Goal: Entertainment & Leisure: Consume media (video, audio)

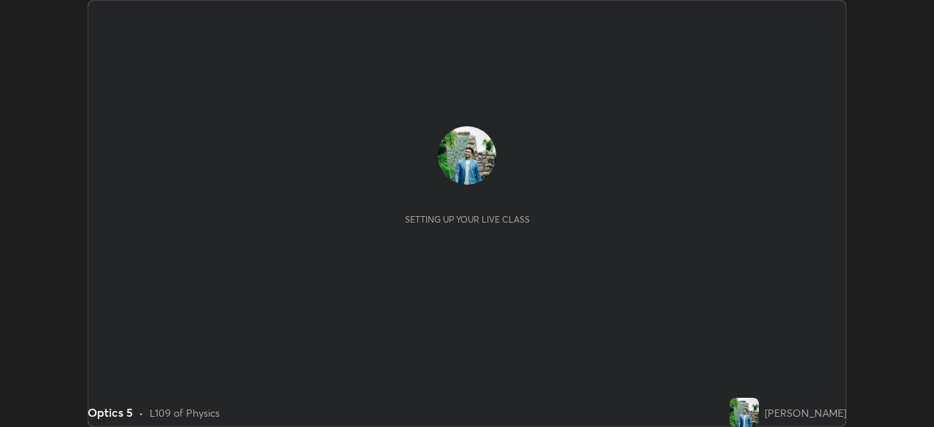
scroll to position [427, 934]
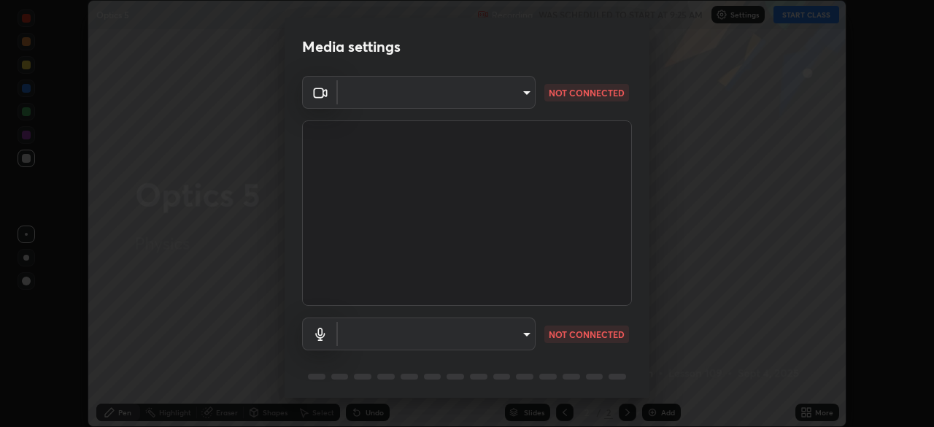
type input "26ea4645ce1167a88714ccf2a1c7b245e82c900ba769eb6e2bf526cec6792837"
type input "default"
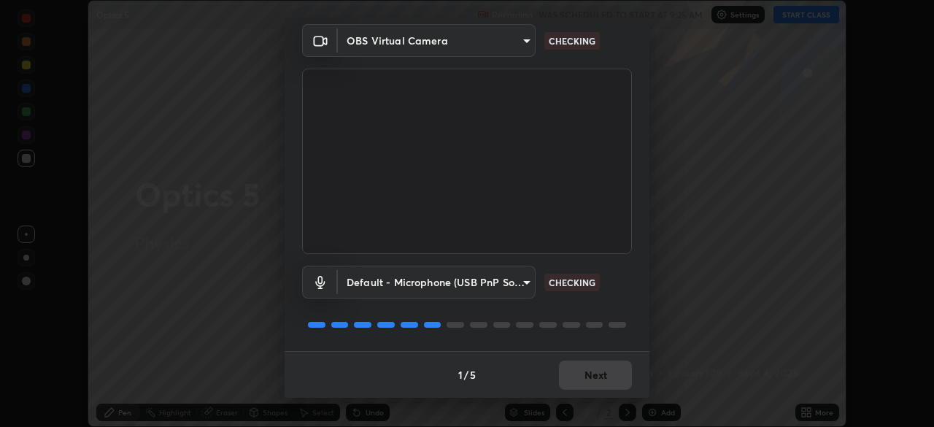
click at [579, 381] on div "1 / 5 Next" at bounding box center [466, 374] width 365 height 47
click at [586, 371] on div "1 / 5 Next" at bounding box center [466, 374] width 365 height 47
click at [584, 376] on div "1 / 5 Next" at bounding box center [466, 374] width 365 height 47
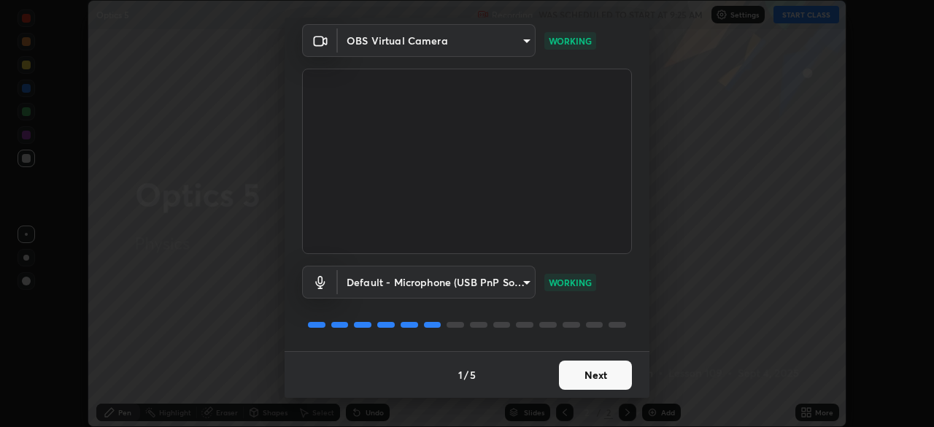
click at [587, 377] on button "Next" at bounding box center [595, 374] width 73 height 29
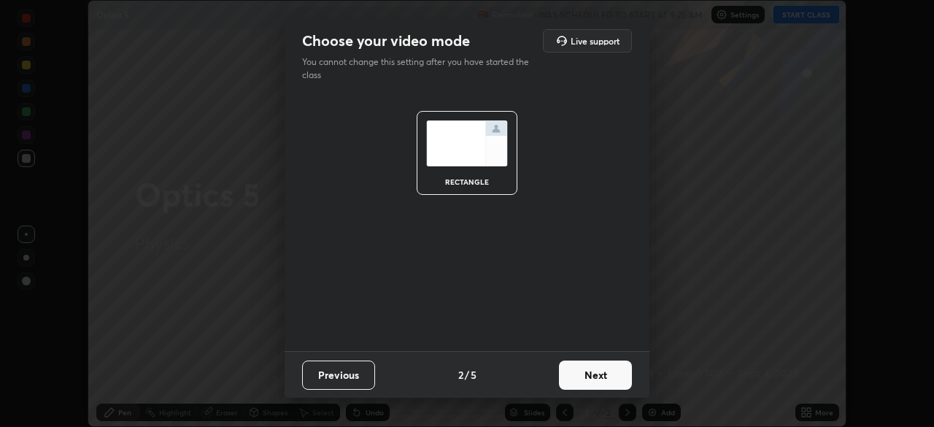
click at [587, 376] on button "Next" at bounding box center [595, 374] width 73 height 29
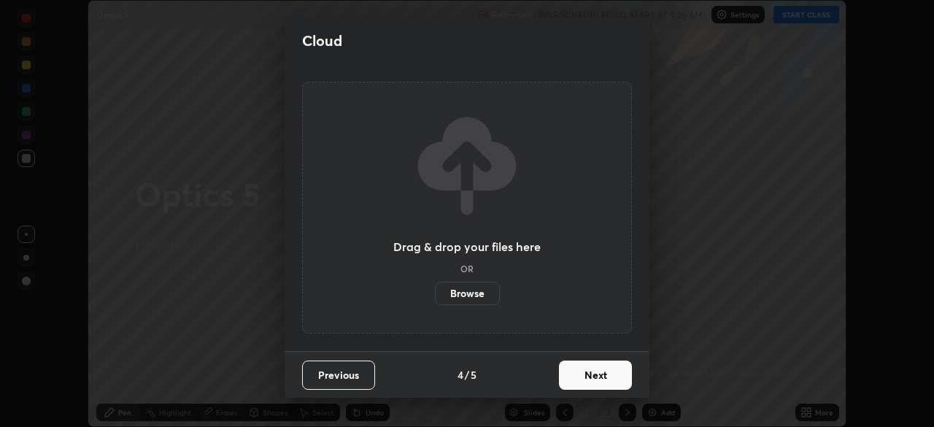
click at [586, 376] on button "Next" at bounding box center [595, 374] width 73 height 29
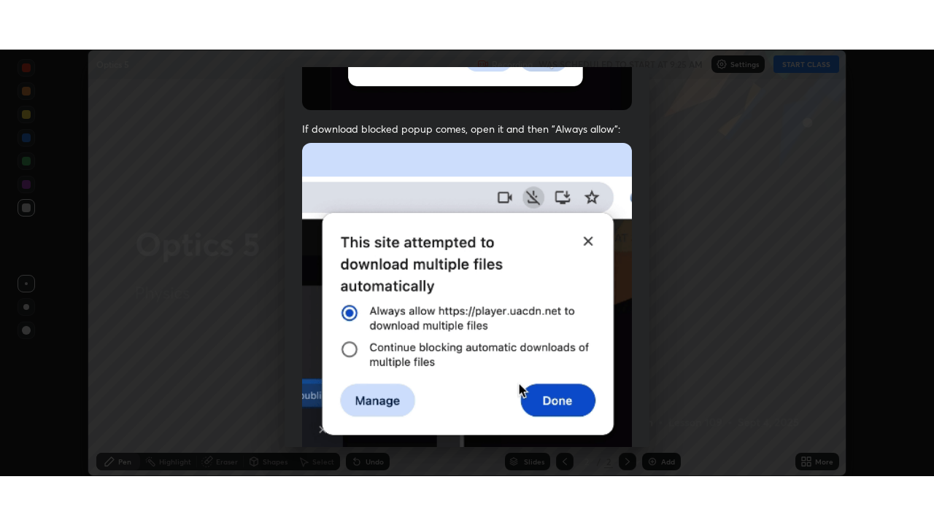
scroll to position [349, 0]
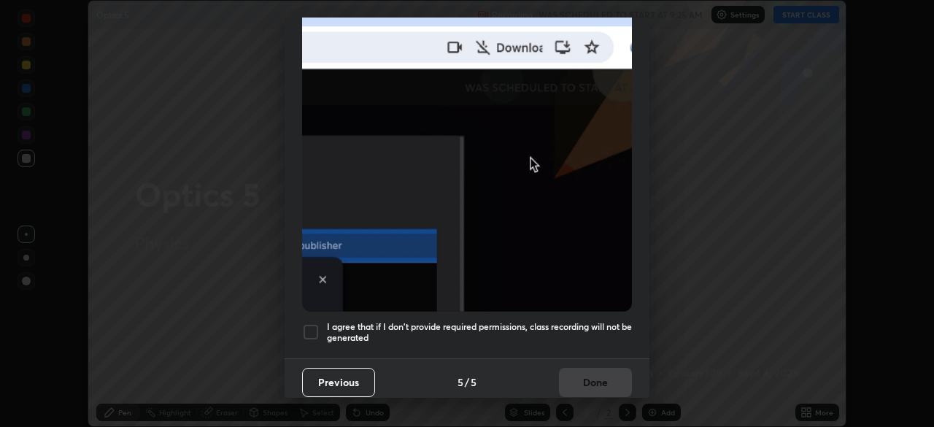
click at [320, 323] on div "I agree that if I don't provide required permissions, class recording will not …" at bounding box center [467, 332] width 330 height 18
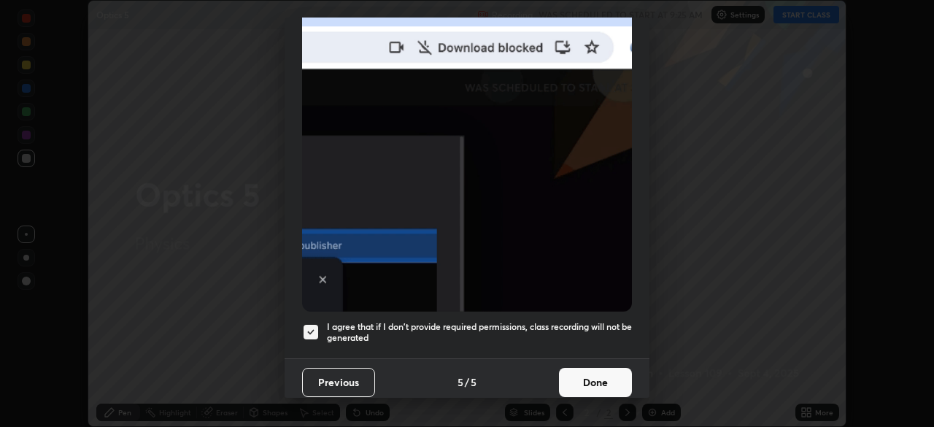
click at [575, 376] on button "Done" at bounding box center [595, 382] width 73 height 29
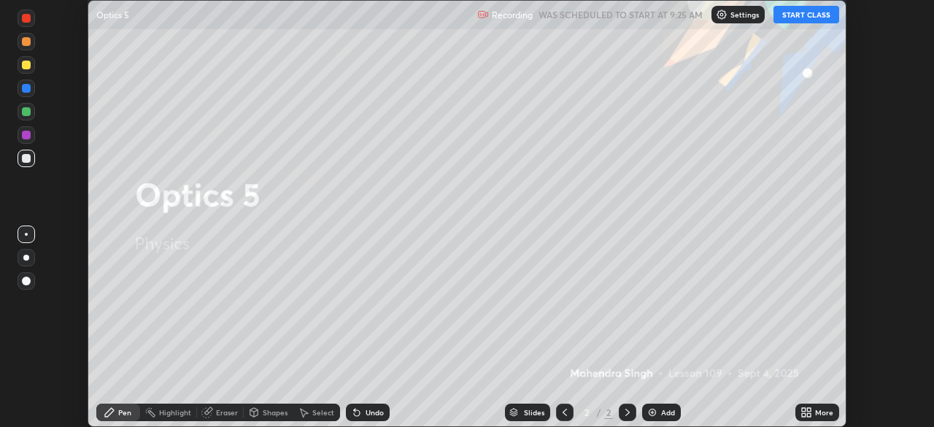
click at [805, 15] on button "START CLASS" at bounding box center [806, 15] width 66 height 18
click at [809, 413] on icon at bounding box center [809, 415] width 4 height 4
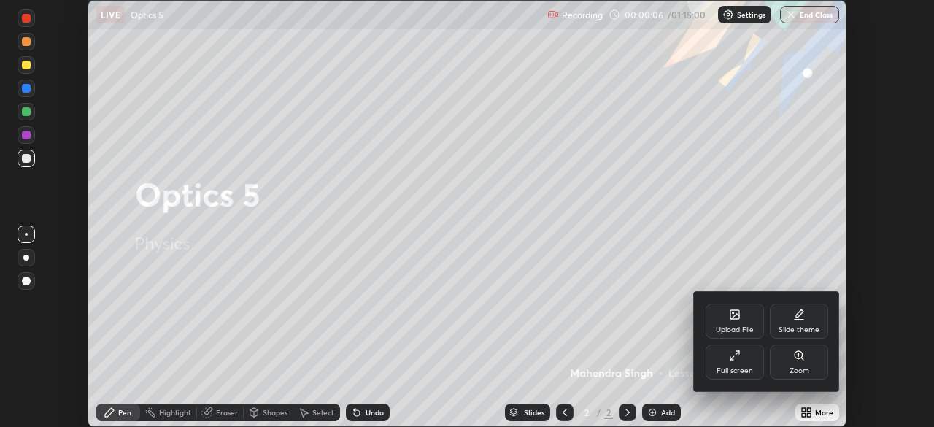
click at [738, 367] on div "Full screen" at bounding box center [734, 370] width 36 height 7
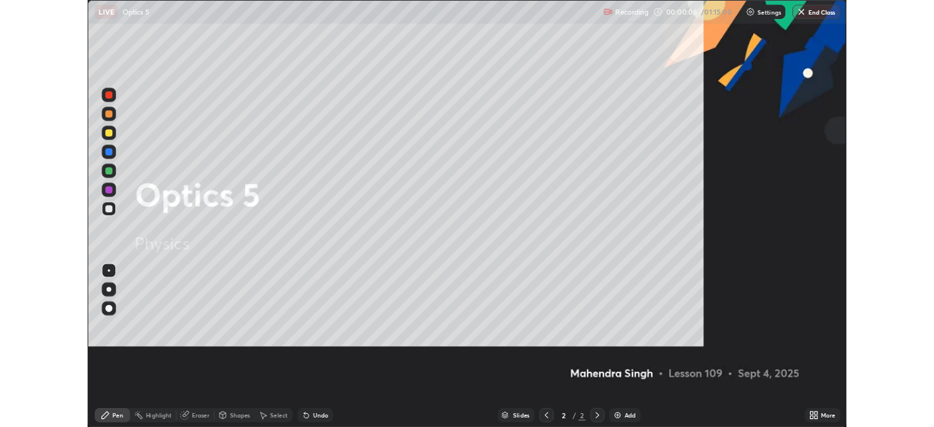
scroll to position [525, 934]
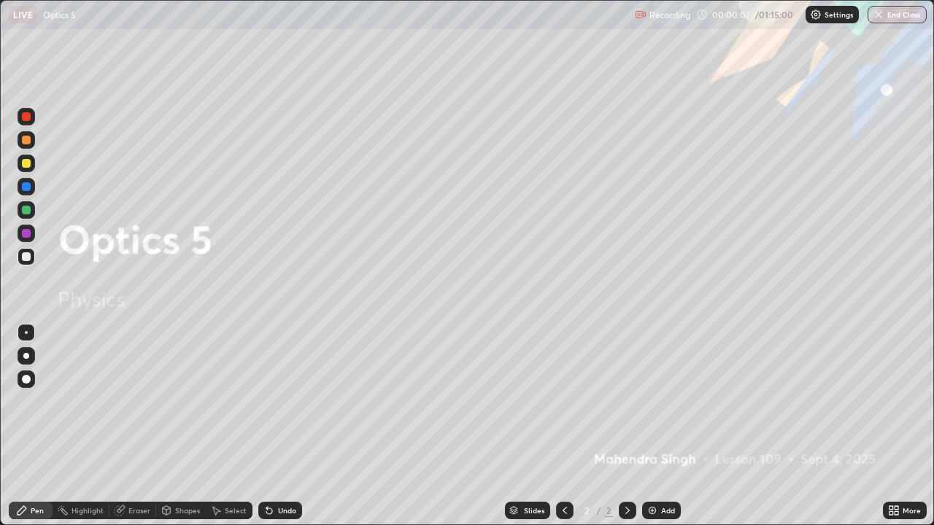
click at [656, 426] on div "Add" at bounding box center [661, 511] width 39 height 18
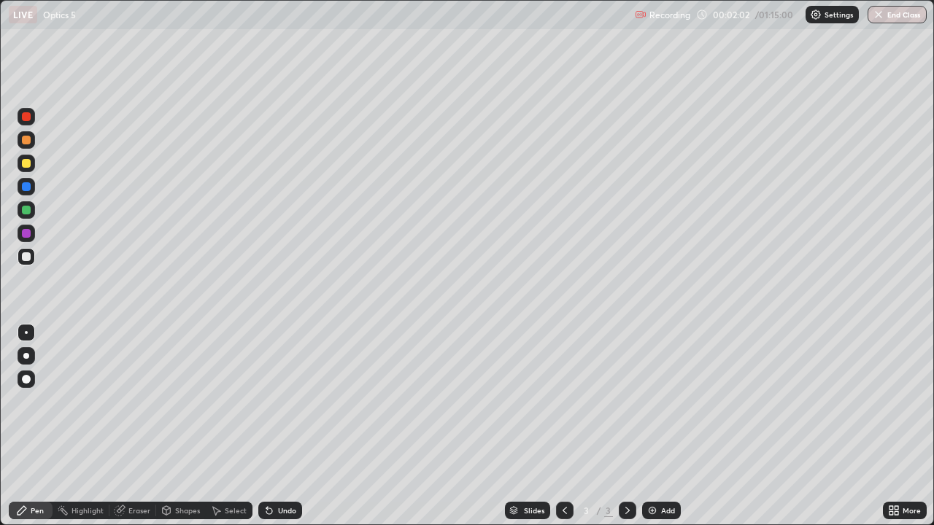
click at [27, 331] on div at bounding box center [26, 332] width 3 height 3
click at [26, 333] on div at bounding box center [26, 332] width 3 height 3
click at [176, 426] on div "Shapes" at bounding box center [187, 510] width 25 height 7
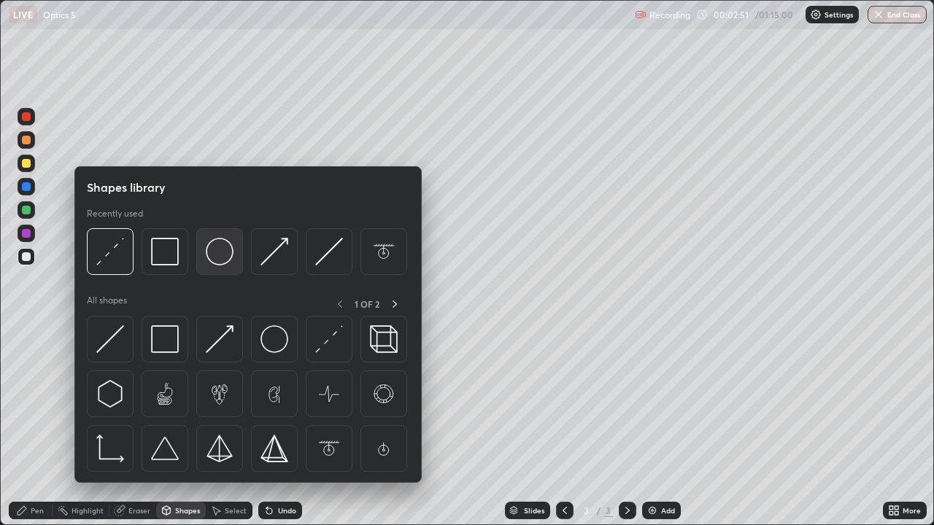
click at [217, 256] on img at bounding box center [220, 252] width 28 height 28
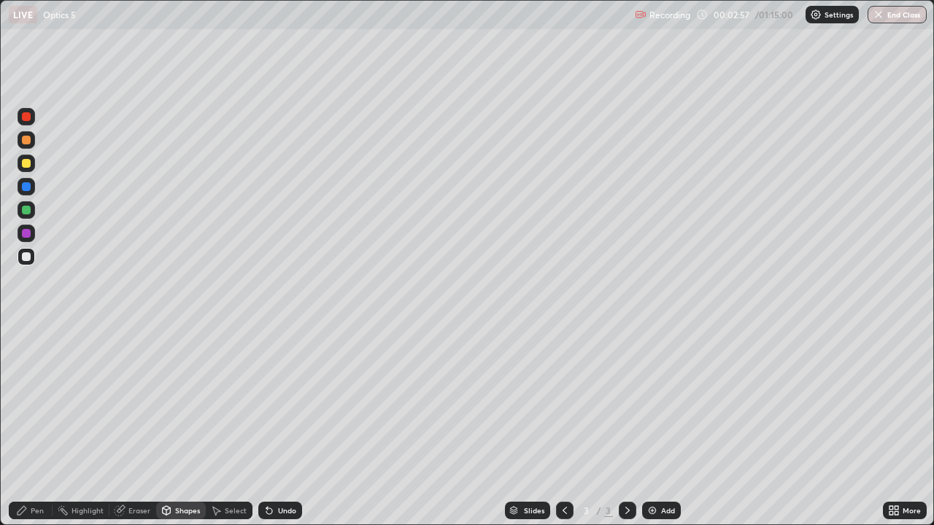
click at [128, 426] on div "Eraser" at bounding box center [139, 510] width 22 height 7
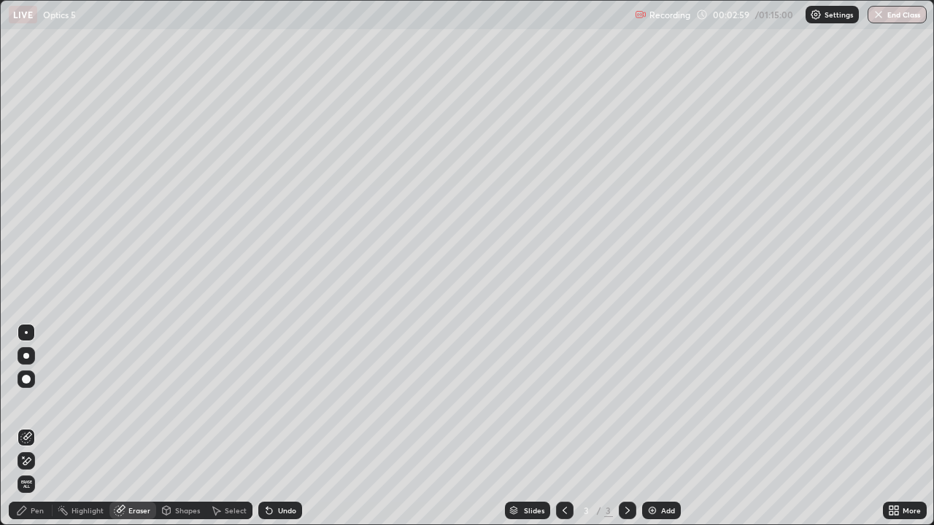
click at [34, 426] on div "Pen" at bounding box center [37, 510] width 13 height 7
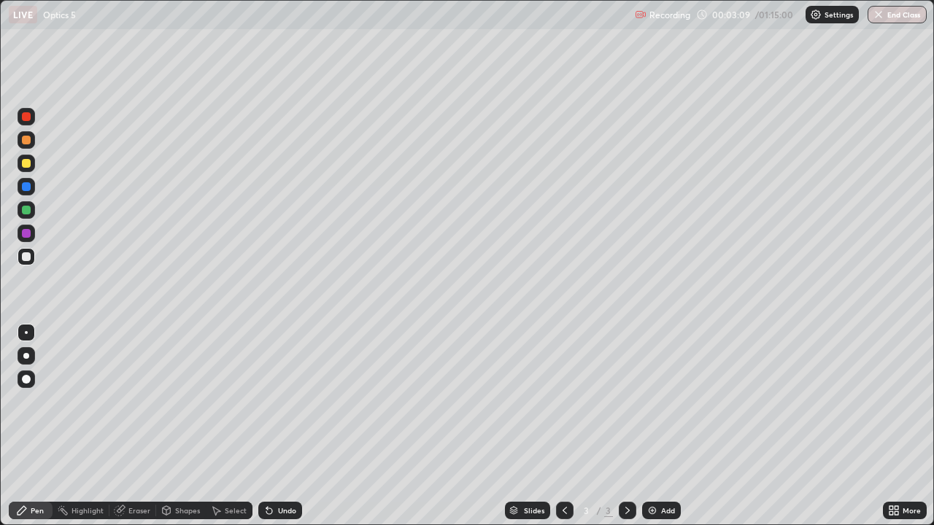
click at [139, 426] on div "Eraser" at bounding box center [139, 510] width 22 height 7
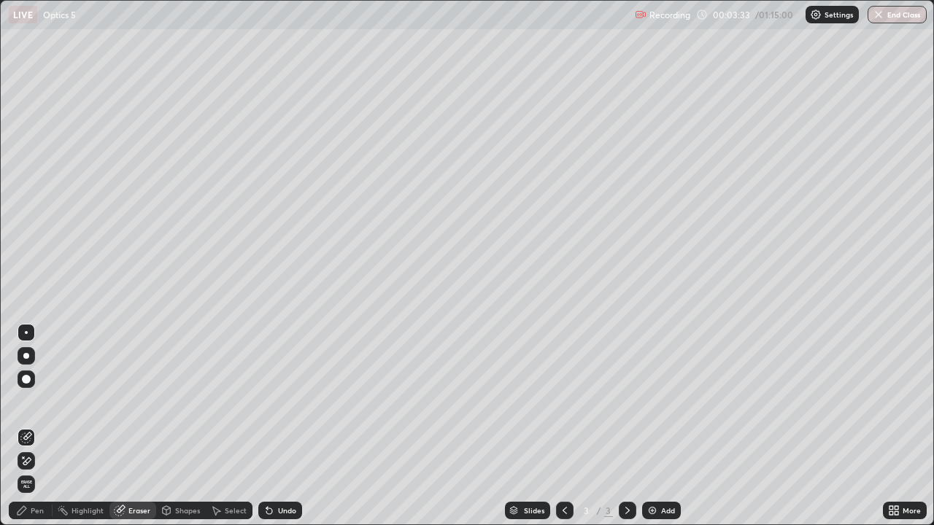
click at [38, 426] on div "Pen" at bounding box center [37, 510] width 13 height 7
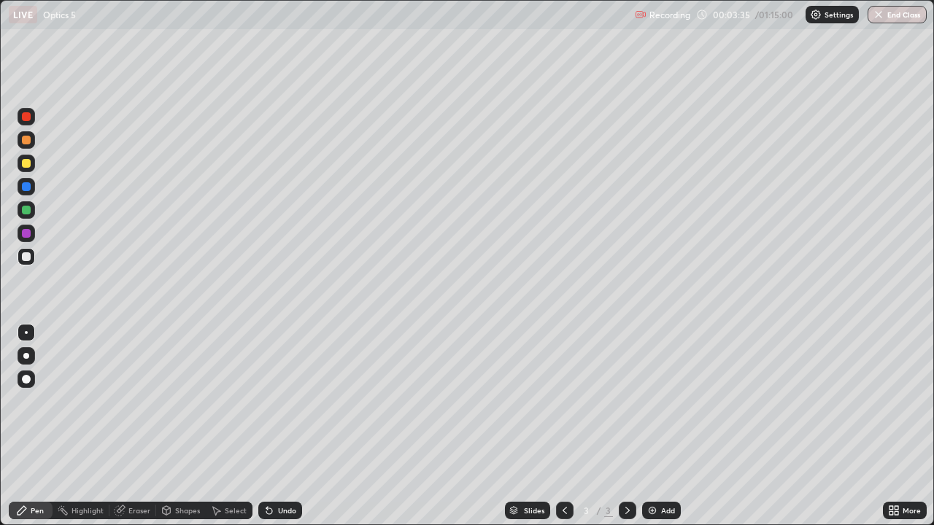
click at [230, 426] on div "Select" at bounding box center [236, 510] width 22 height 7
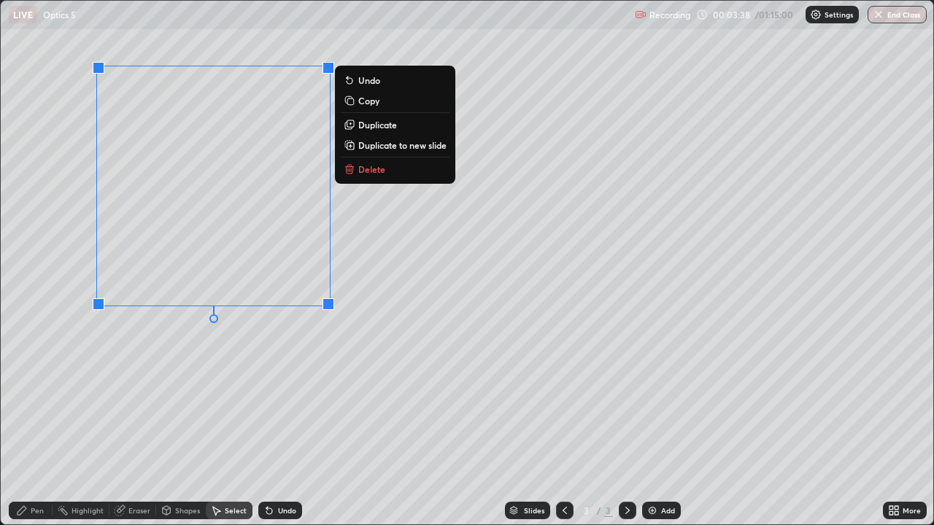
click at [379, 123] on p "Duplicate" at bounding box center [377, 125] width 39 height 12
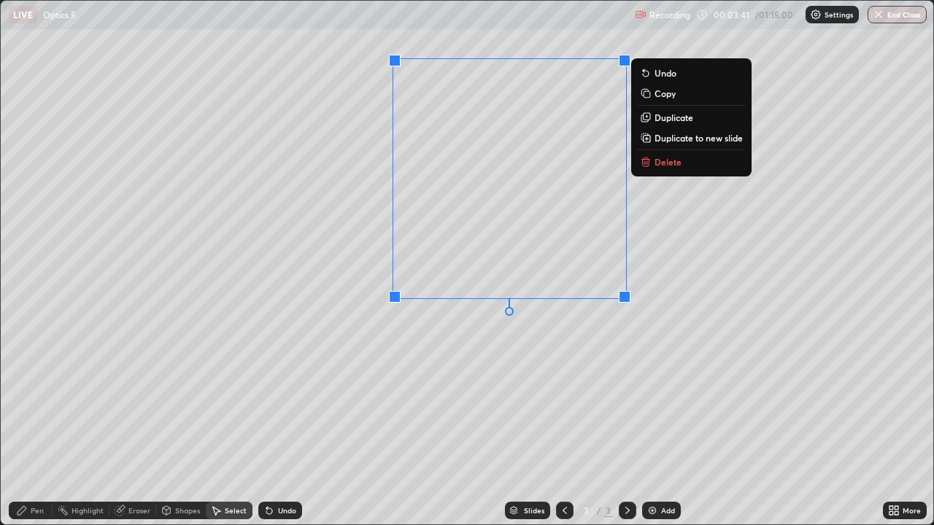
click at [462, 395] on div "0 ° Undo Copy Duplicate Duplicate to new slide Delete" at bounding box center [467, 263] width 932 height 524
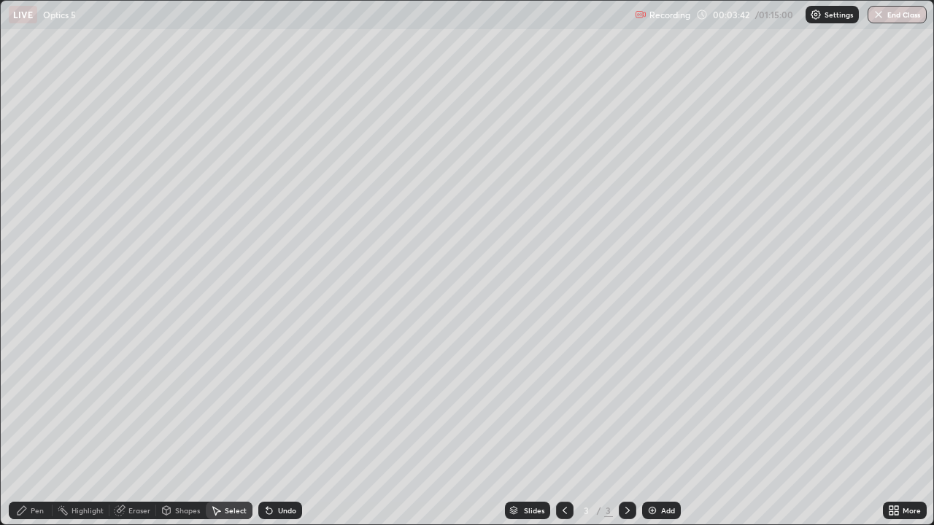
click at [36, 426] on div "Pen" at bounding box center [37, 510] width 13 height 7
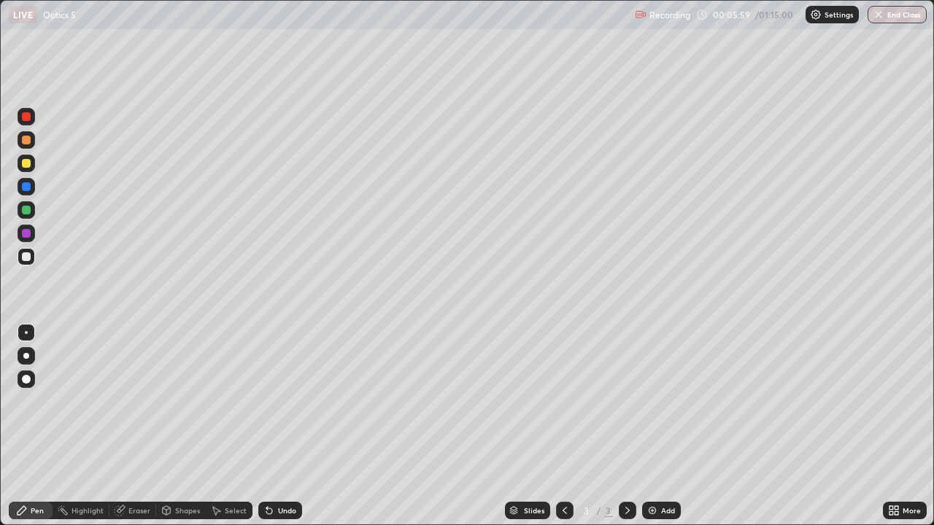
click at [28, 259] on div at bounding box center [26, 256] width 9 height 9
click at [182, 426] on div "Shapes" at bounding box center [187, 510] width 25 height 7
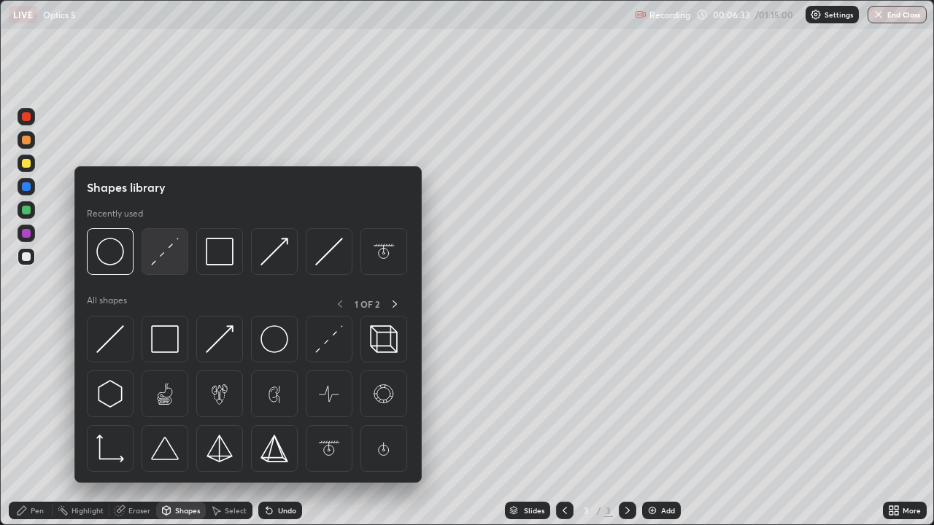
click at [159, 258] on img at bounding box center [165, 252] width 28 height 28
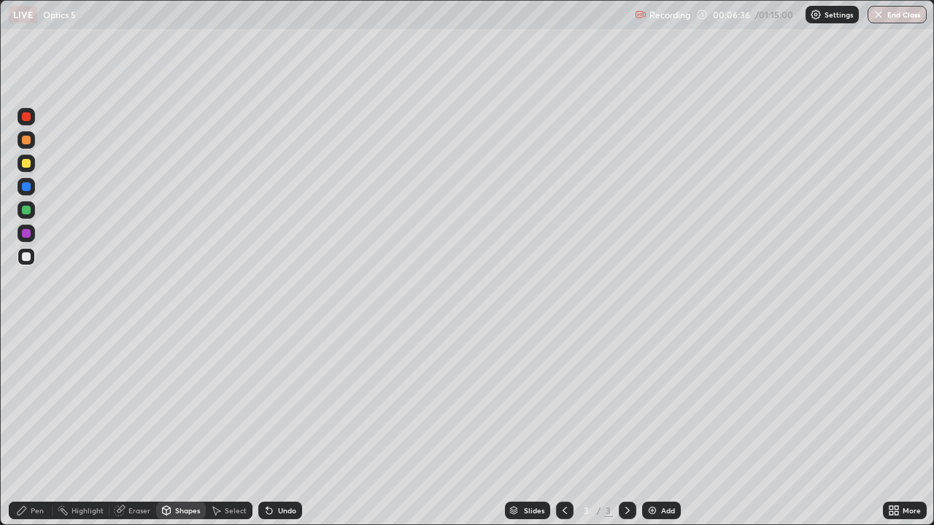
click at [28, 426] on div "Pen" at bounding box center [31, 511] width 44 height 18
click at [176, 426] on div "Shapes" at bounding box center [187, 510] width 25 height 7
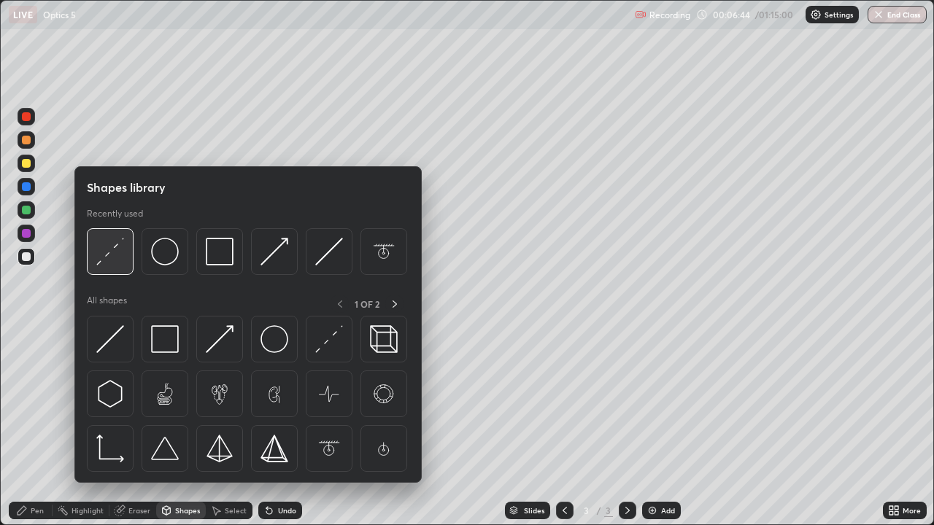
click at [112, 257] on img at bounding box center [110, 252] width 28 height 28
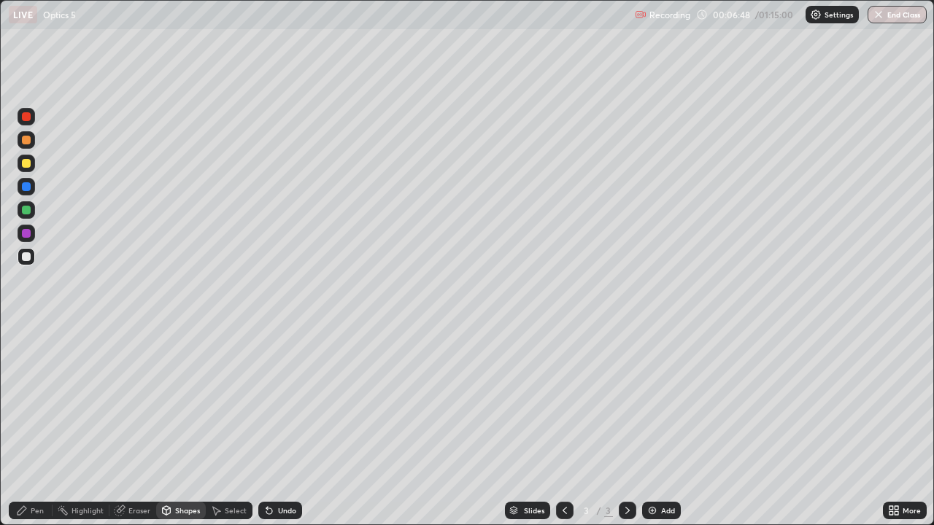
click at [28, 426] on div "Pen" at bounding box center [31, 511] width 44 height 18
click at [87, 426] on div "Highlight" at bounding box center [87, 510] width 32 height 7
click at [28, 426] on div "Pen" at bounding box center [31, 511] width 44 height 18
click at [166, 426] on icon at bounding box center [166, 512] width 0 height 5
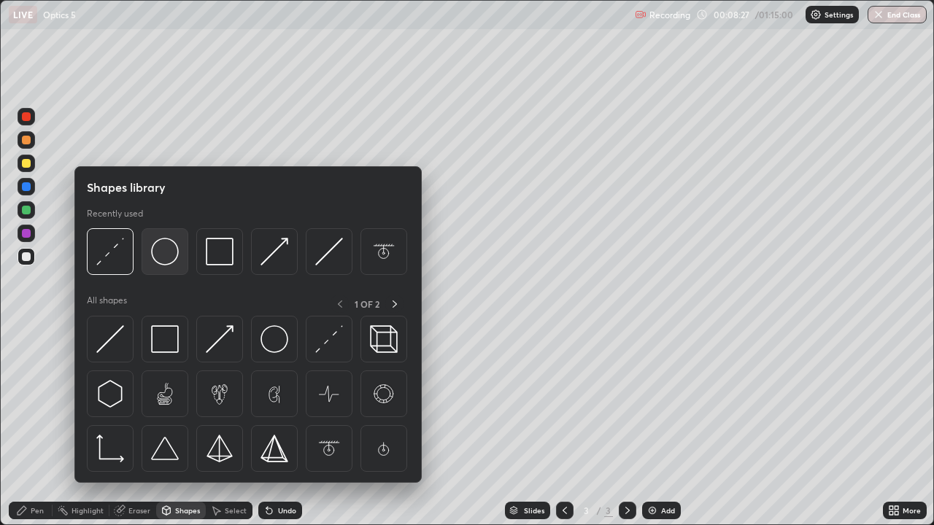
click at [161, 259] on img at bounding box center [165, 252] width 28 height 28
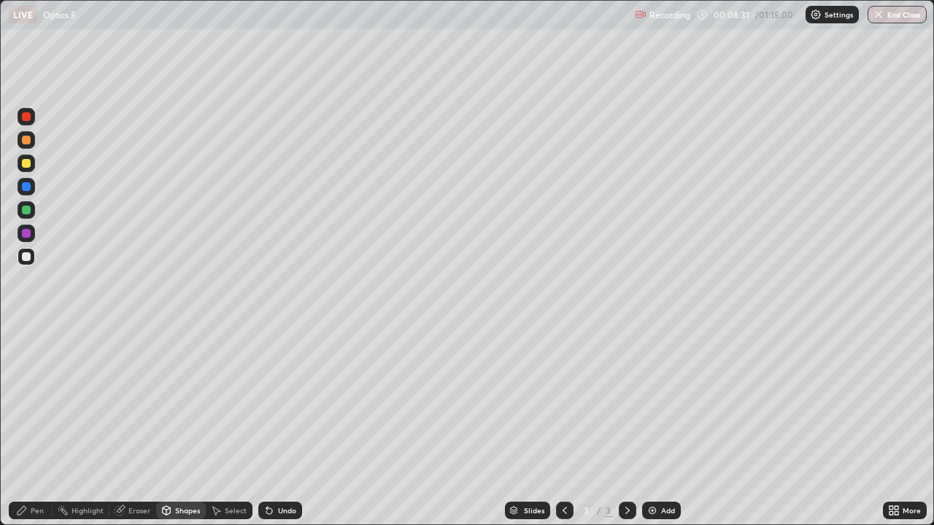
click at [33, 426] on div "Pen" at bounding box center [31, 511] width 44 height 18
click at [33, 426] on div "Pen" at bounding box center [37, 510] width 13 height 7
click at [171, 426] on div "Shapes" at bounding box center [181, 511] width 50 height 18
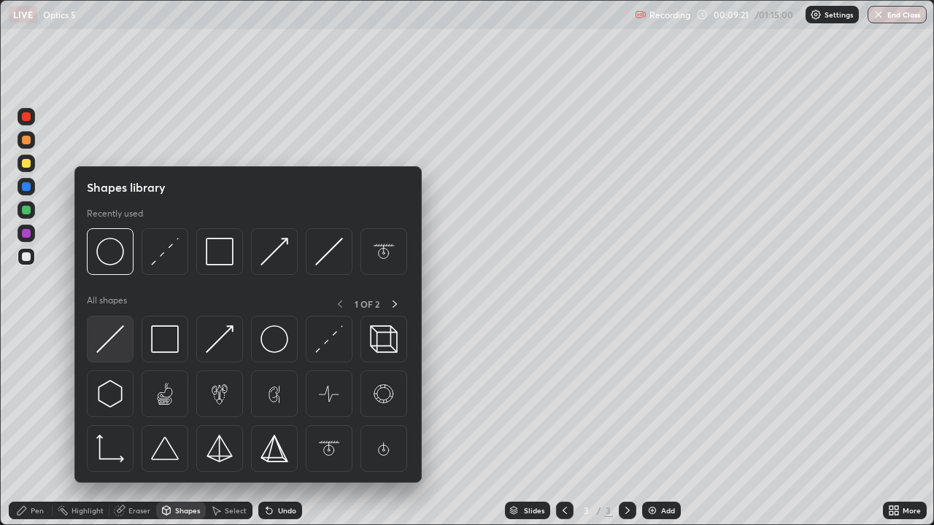
click at [108, 338] on img at bounding box center [110, 339] width 28 height 28
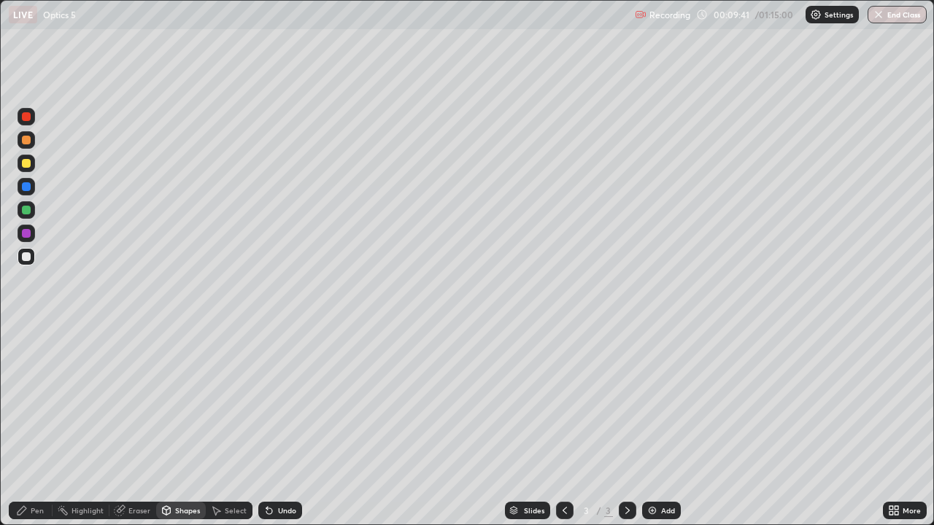
click at [27, 426] on icon at bounding box center [22, 511] width 12 height 12
click at [176, 426] on div "Shapes" at bounding box center [181, 511] width 50 height 18
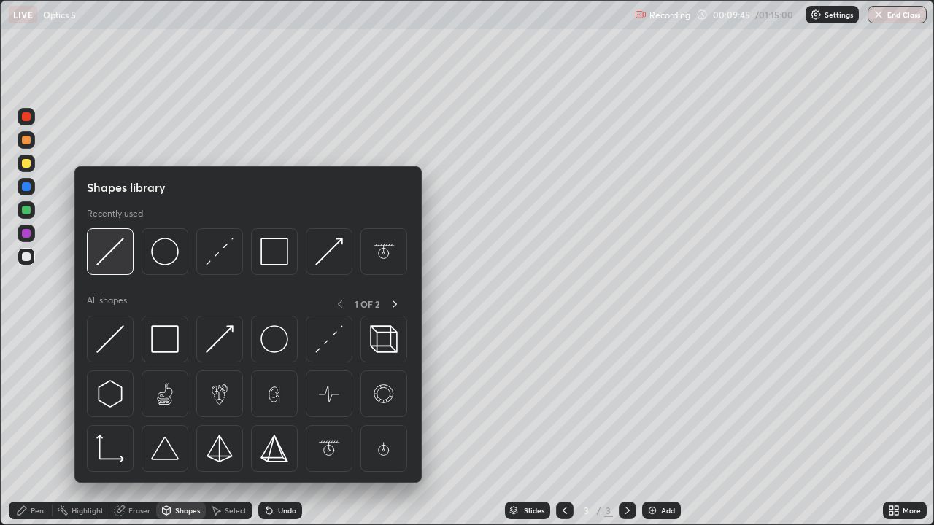
click at [110, 253] on img at bounding box center [110, 252] width 28 height 28
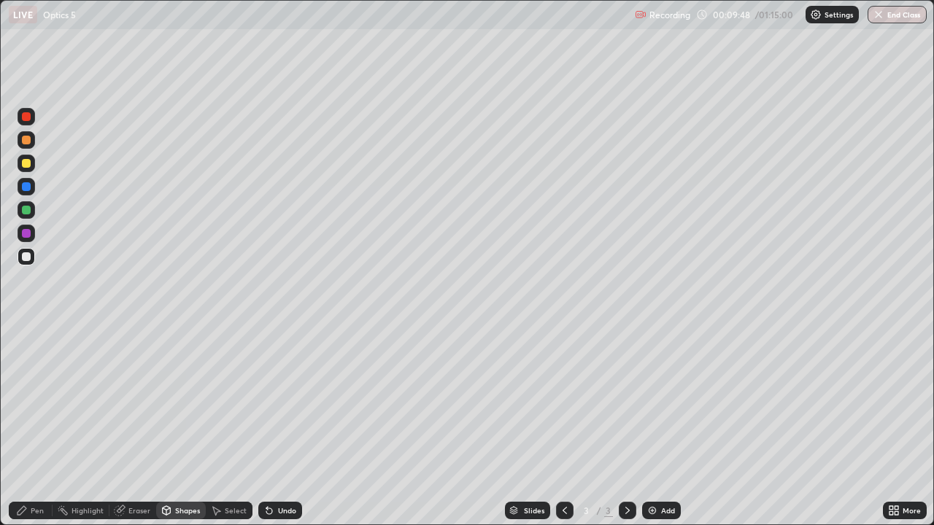
click at [26, 257] on div at bounding box center [26, 256] width 9 height 9
click at [22, 426] on icon at bounding box center [22, 510] width 9 height 9
click at [93, 426] on div "Highlight" at bounding box center [87, 510] width 32 height 7
click at [653, 426] on img at bounding box center [652, 511] width 12 height 12
click at [36, 426] on div "Pen" at bounding box center [37, 510] width 13 height 7
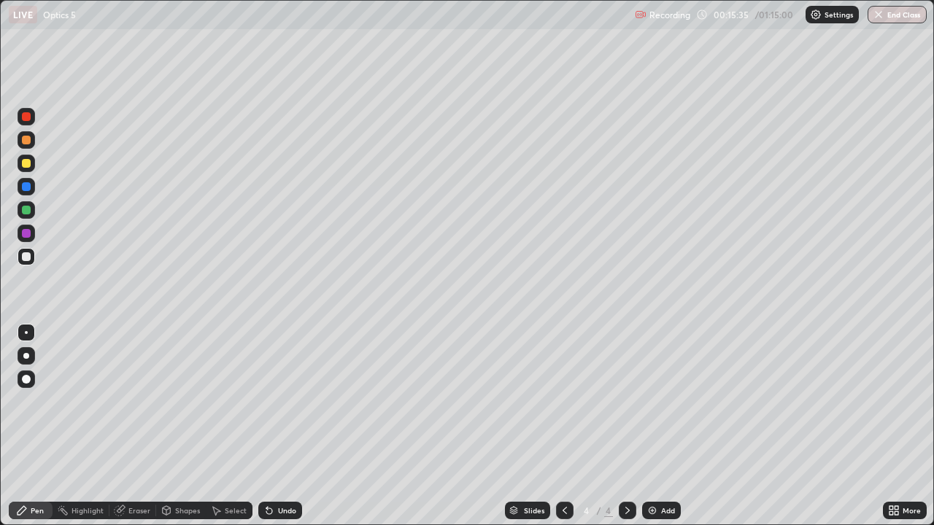
click at [179, 426] on div "Shapes" at bounding box center [181, 511] width 50 height 18
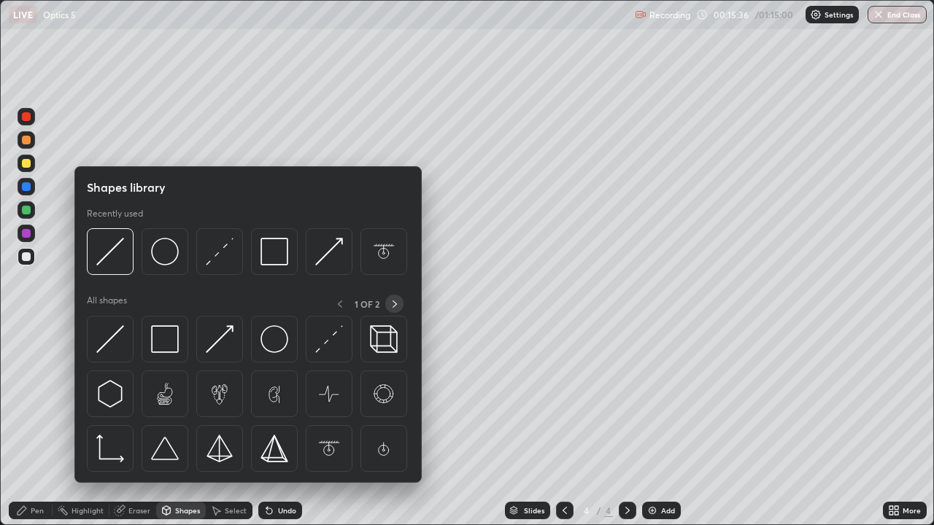
click at [392, 303] on icon at bounding box center [395, 304] width 12 height 12
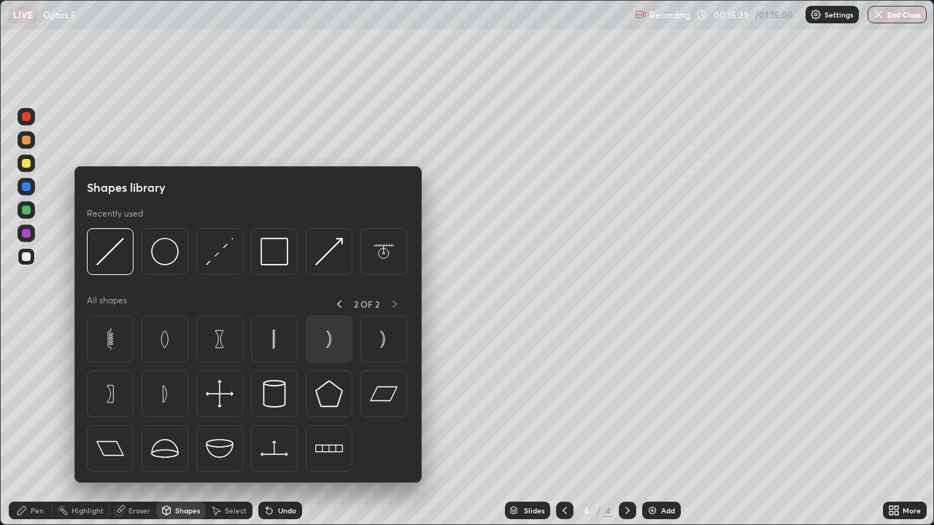
click at [330, 345] on img at bounding box center [329, 339] width 28 height 28
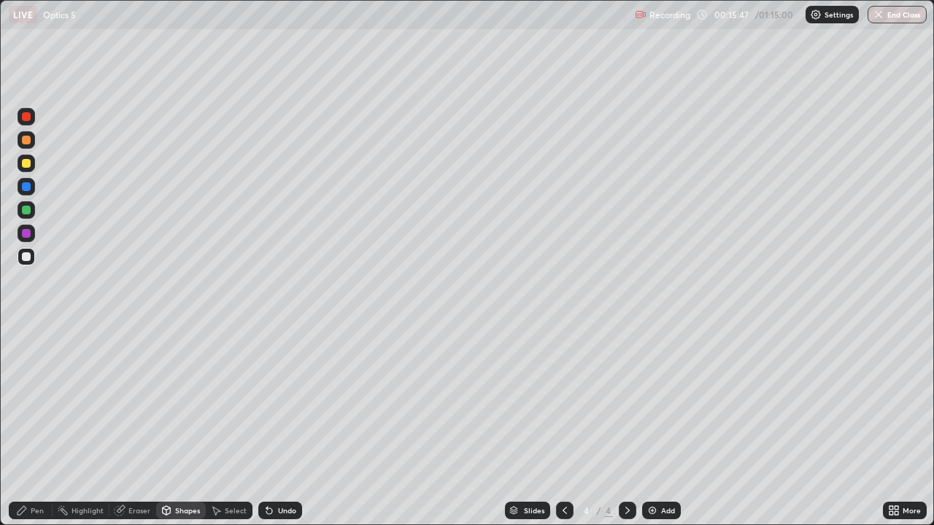
click at [22, 426] on icon at bounding box center [22, 510] width 9 height 9
click at [184, 426] on div "Shapes" at bounding box center [187, 510] width 25 height 7
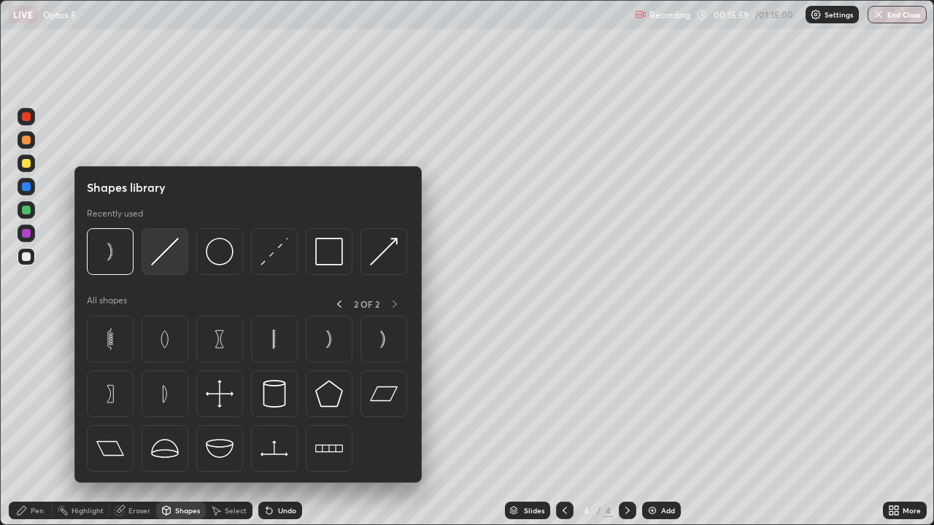
click at [168, 253] on img at bounding box center [165, 252] width 28 height 28
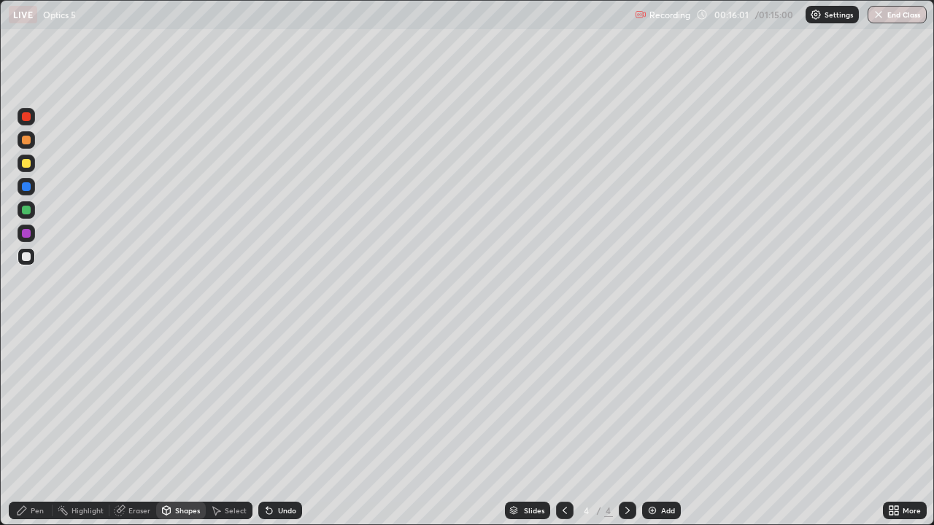
click at [27, 426] on icon at bounding box center [22, 511] width 12 height 12
click at [176, 426] on div "Shapes" at bounding box center [187, 510] width 25 height 7
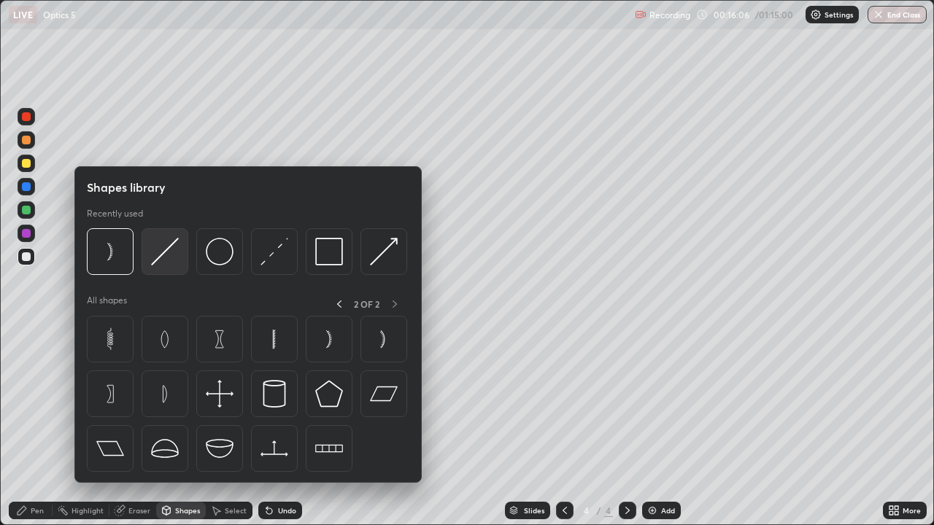
click at [171, 249] on img at bounding box center [165, 252] width 28 height 28
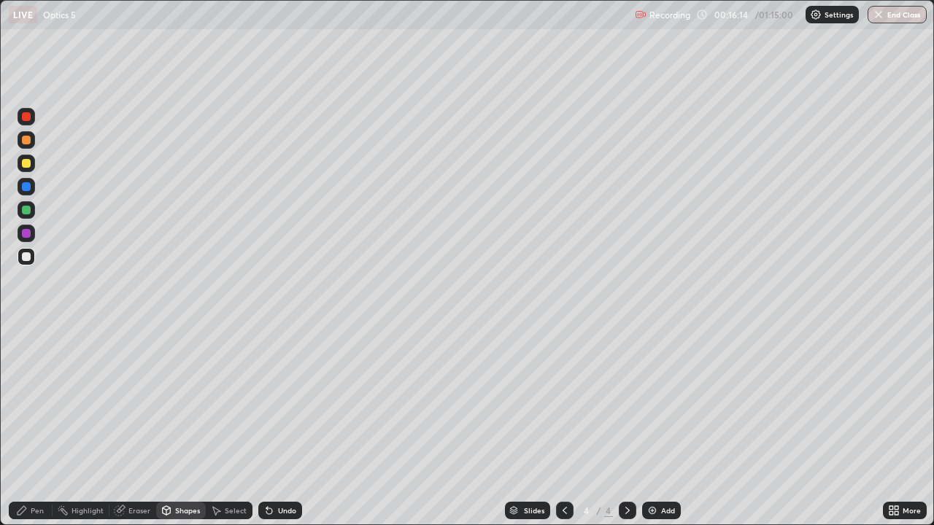
click at [29, 426] on div "Pen" at bounding box center [31, 511] width 44 height 18
click at [28, 260] on div at bounding box center [26, 256] width 9 height 9
click at [179, 426] on div "Shapes" at bounding box center [181, 511] width 50 height 18
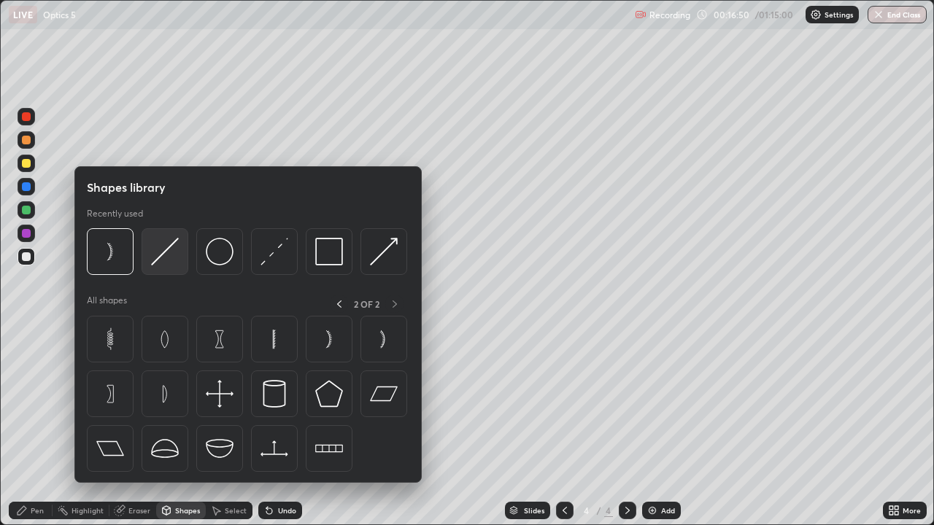
click at [164, 255] on img at bounding box center [165, 252] width 28 height 28
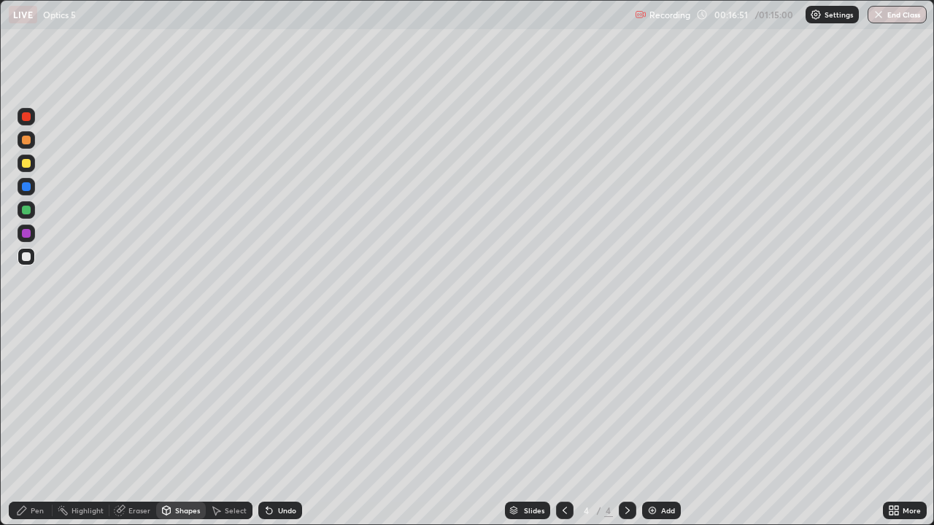
click at [28, 162] on div at bounding box center [26, 163] width 9 height 9
click at [25, 209] on div at bounding box center [26, 210] width 9 height 9
click at [28, 139] on div at bounding box center [26, 140] width 9 height 9
click at [177, 426] on div "Shapes" at bounding box center [187, 510] width 25 height 7
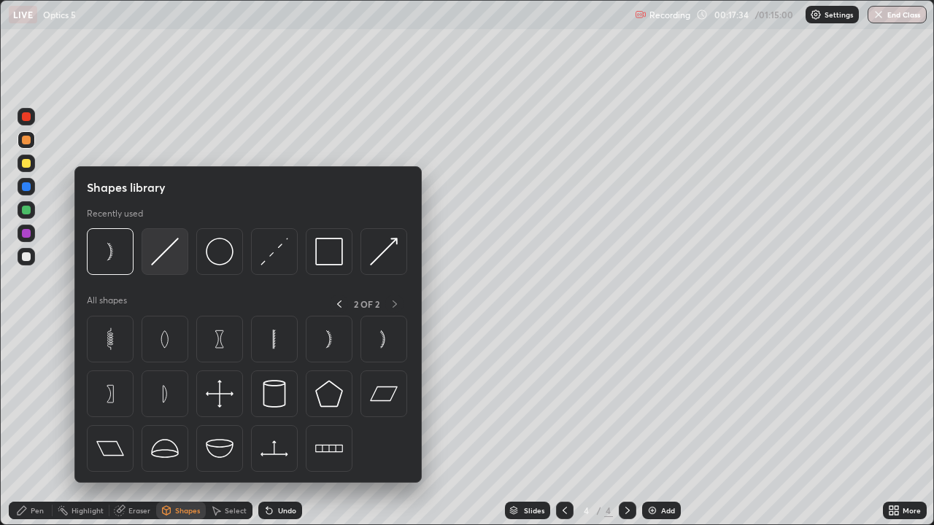
click at [163, 255] on img at bounding box center [165, 252] width 28 height 28
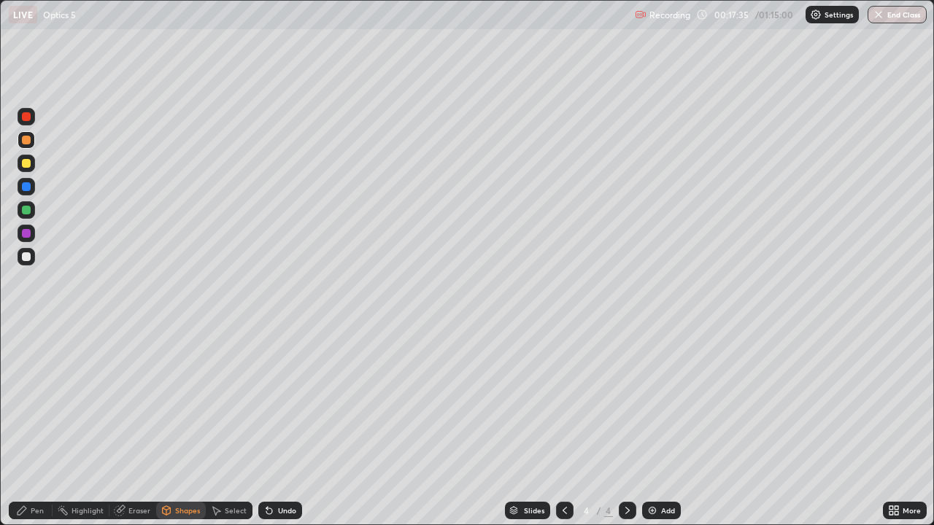
click at [27, 163] on div at bounding box center [26, 163] width 9 height 9
click at [75, 426] on div "Highlight" at bounding box center [87, 510] width 32 height 7
click at [175, 426] on div "Shapes" at bounding box center [187, 510] width 25 height 7
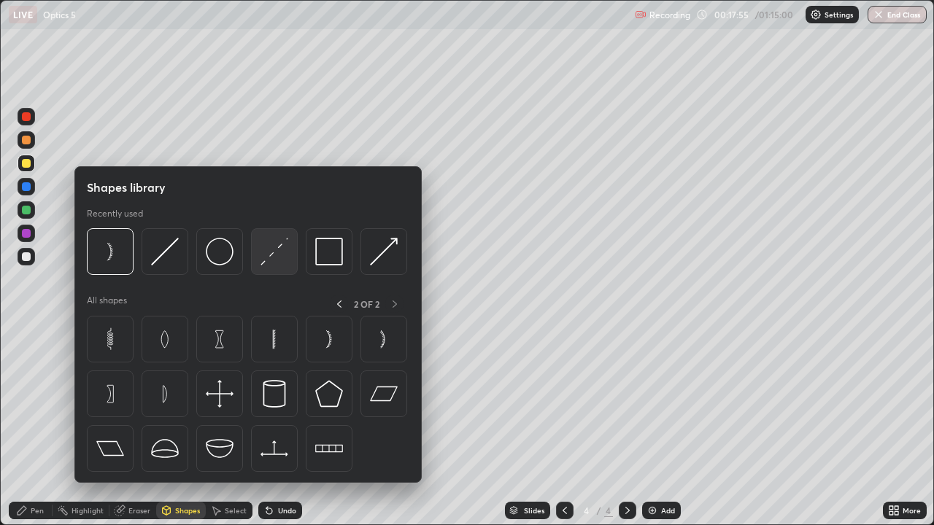
click at [277, 249] on img at bounding box center [274, 252] width 28 height 28
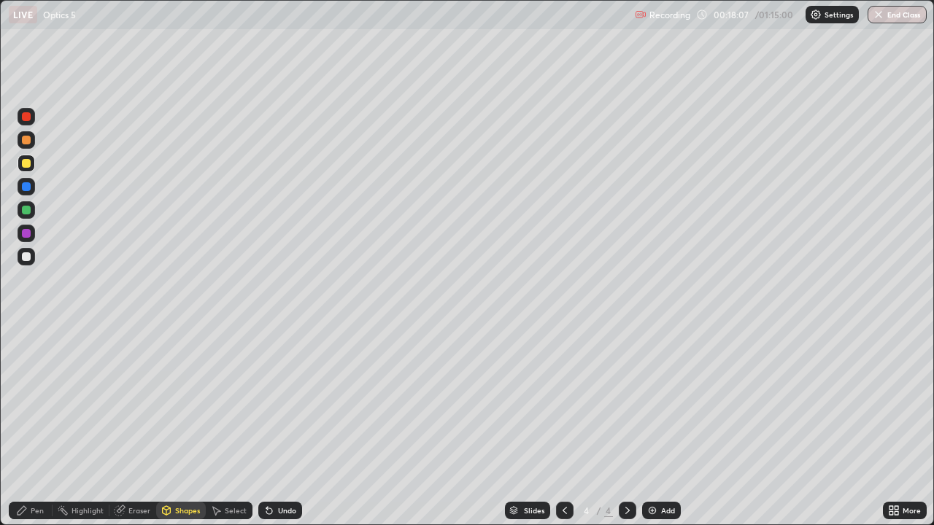
click at [28, 426] on div "Pen" at bounding box center [31, 511] width 44 height 18
click at [136, 426] on div "Eraser" at bounding box center [139, 510] width 22 height 7
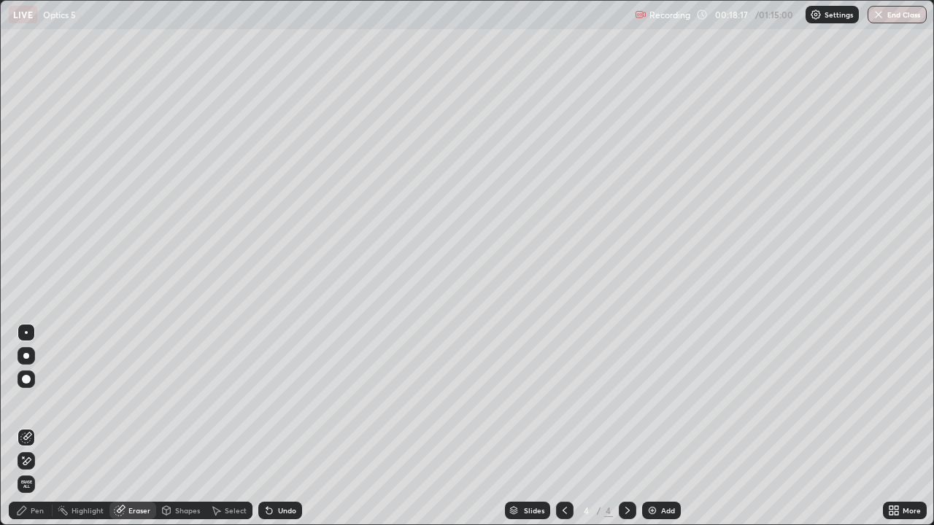
click at [177, 426] on div "Shapes" at bounding box center [181, 511] width 50 height 18
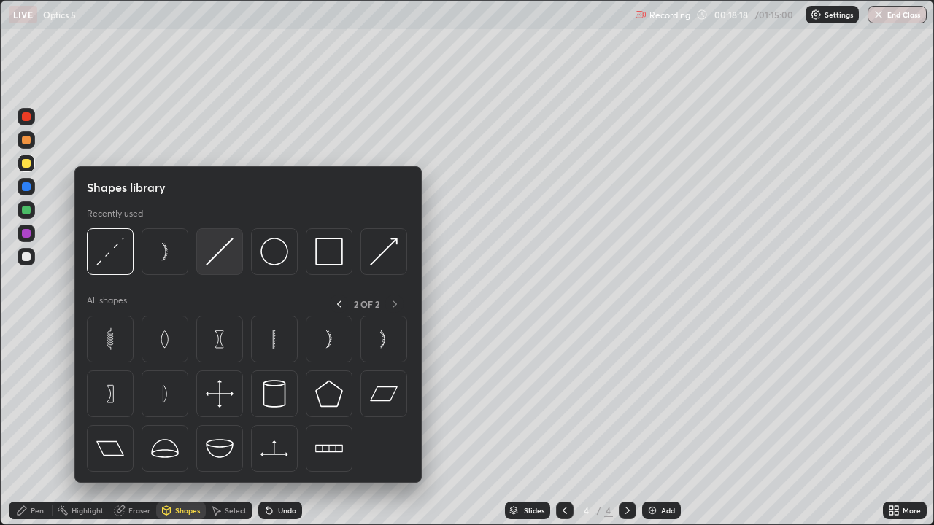
click at [218, 254] on img at bounding box center [220, 252] width 28 height 28
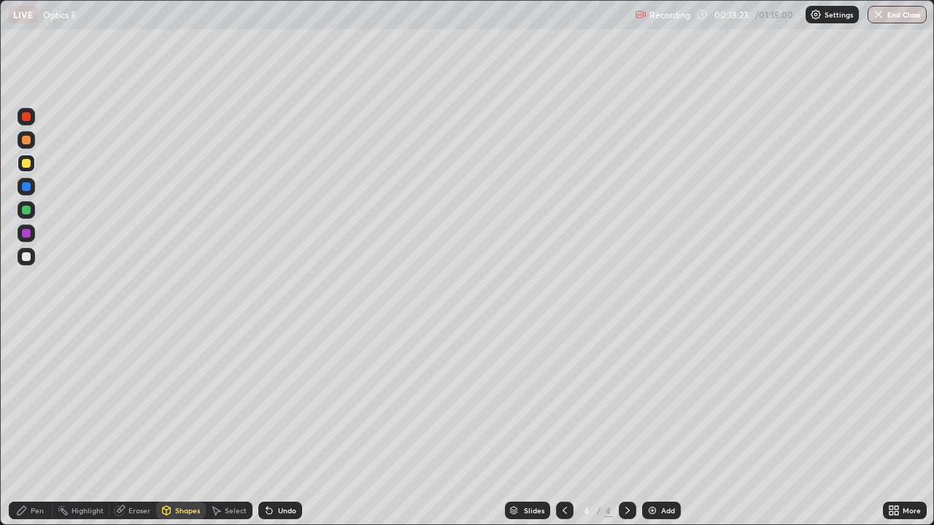
click at [182, 426] on div "Shapes" at bounding box center [187, 510] width 25 height 7
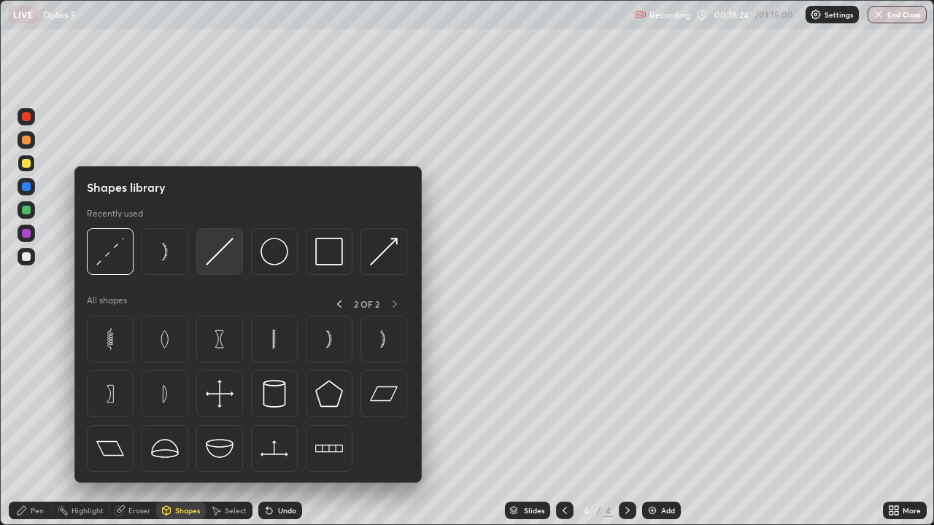
click at [215, 255] on img at bounding box center [220, 252] width 28 height 28
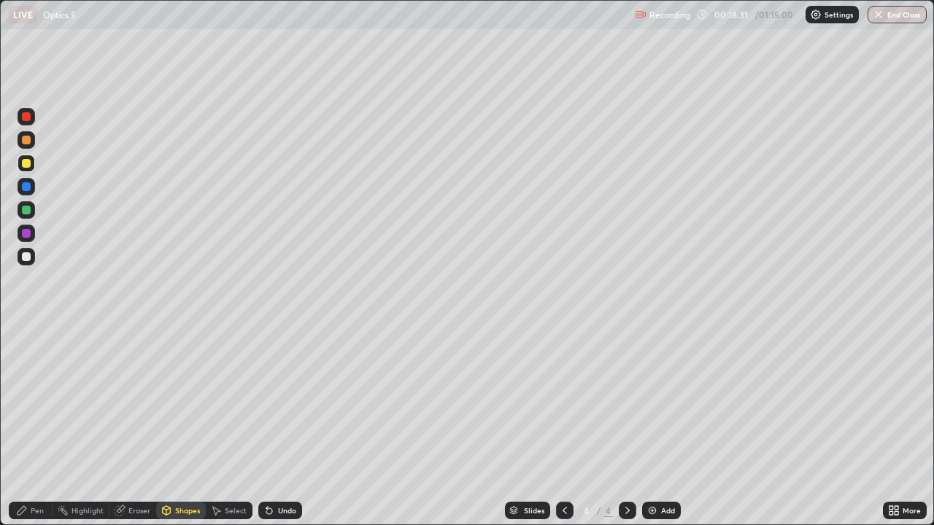
click at [32, 426] on div "Pen" at bounding box center [31, 511] width 44 height 18
click at [73, 426] on div "Highlight" at bounding box center [81, 511] width 57 height 18
click at [267, 426] on icon at bounding box center [269, 511] width 6 height 6
click at [276, 426] on div "Undo" at bounding box center [280, 511] width 44 height 18
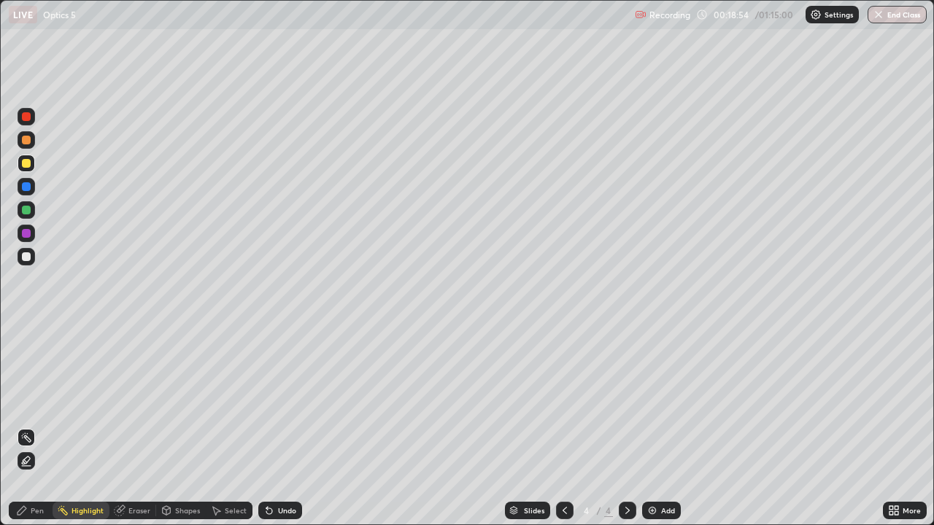
click at [275, 426] on div "Undo" at bounding box center [280, 511] width 44 height 18
click at [176, 426] on div "Shapes" at bounding box center [187, 510] width 25 height 7
click at [28, 210] on div at bounding box center [26, 210] width 9 height 9
click at [26, 426] on icon at bounding box center [22, 511] width 12 height 12
click at [26, 233] on div at bounding box center [26, 233] width 9 height 9
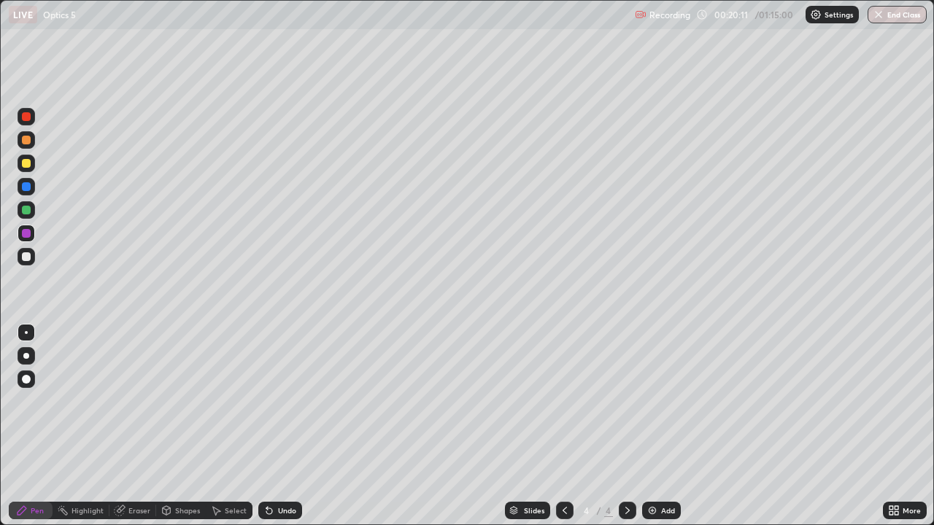
click at [87, 426] on div "Highlight" at bounding box center [87, 510] width 32 height 7
click at [129, 426] on div "Eraser" at bounding box center [139, 510] width 22 height 7
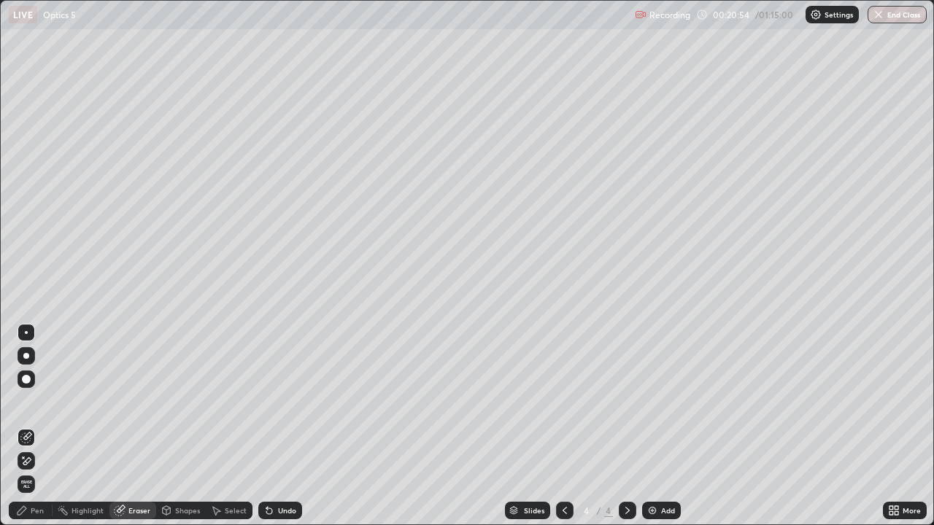
click at [79, 426] on div "Highlight" at bounding box center [87, 510] width 32 height 7
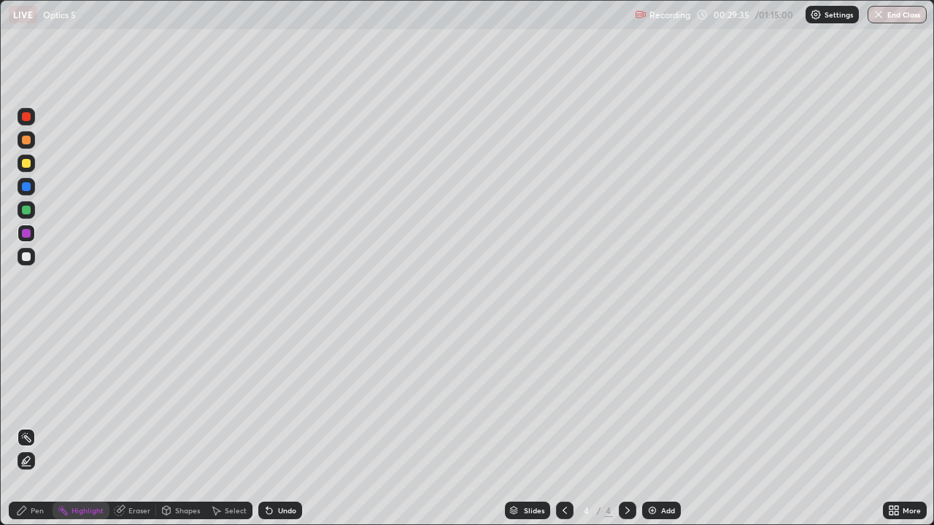
click at [36, 426] on div "Pen" at bounding box center [31, 511] width 44 height 18
click at [661, 426] on div "Add" at bounding box center [668, 510] width 14 height 7
click at [30, 256] on div at bounding box center [26, 256] width 9 height 9
click at [230, 426] on div "Select" at bounding box center [236, 510] width 22 height 7
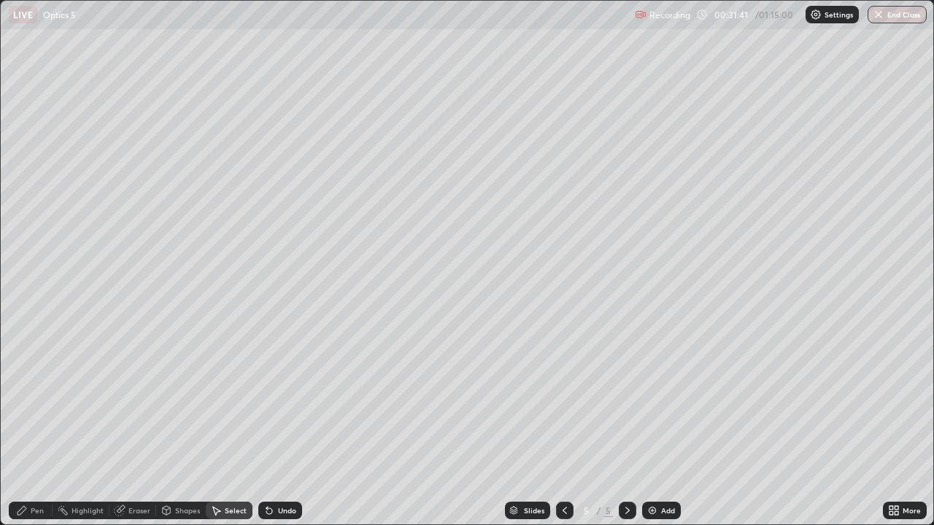
click at [179, 426] on div "Shapes" at bounding box center [187, 510] width 25 height 7
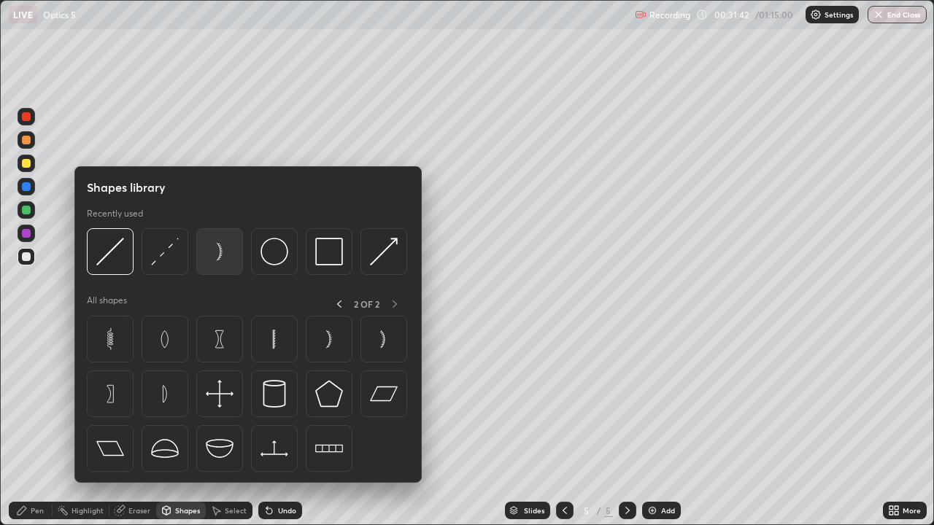
click at [216, 251] on img at bounding box center [220, 252] width 28 height 28
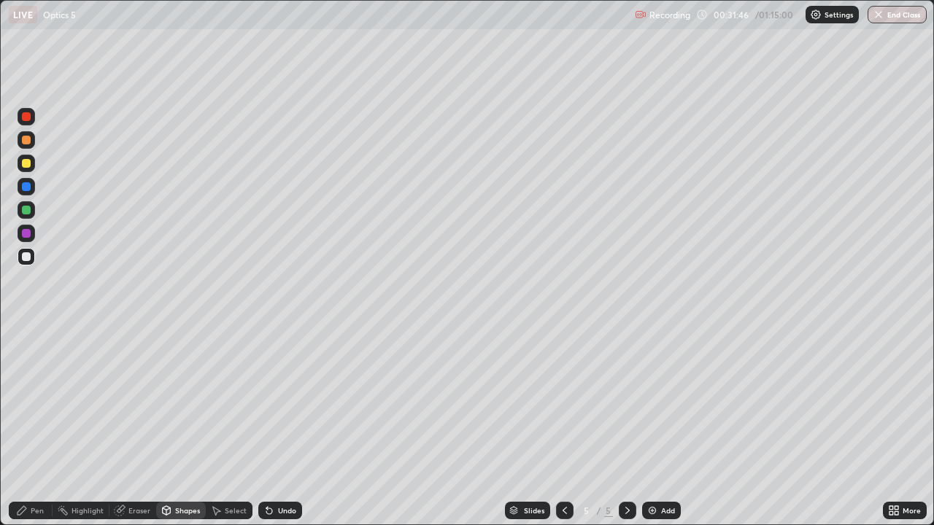
click at [29, 426] on div "Pen" at bounding box center [31, 511] width 44 height 18
click at [177, 426] on div "Shapes" at bounding box center [187, 510] width 25 height 7
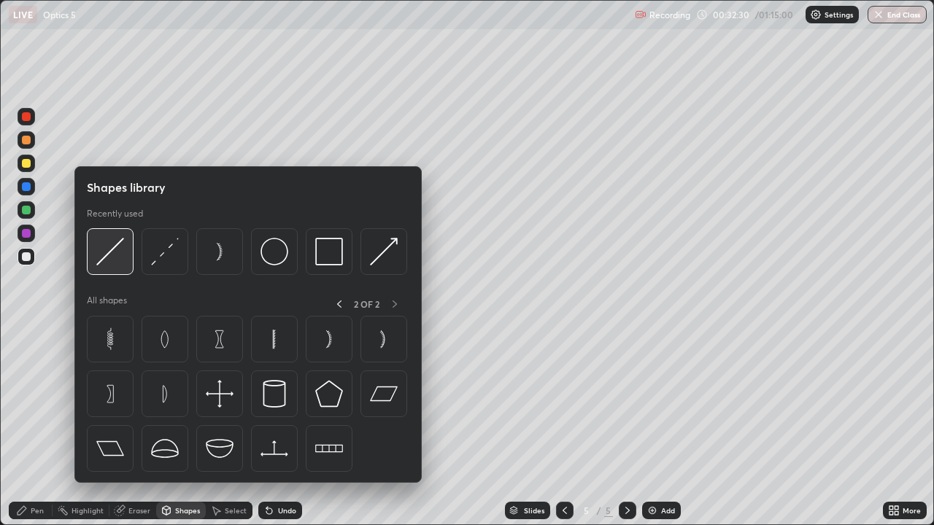
click at [119, 251] on img at bounding box center [110, 252] width 28 height 28
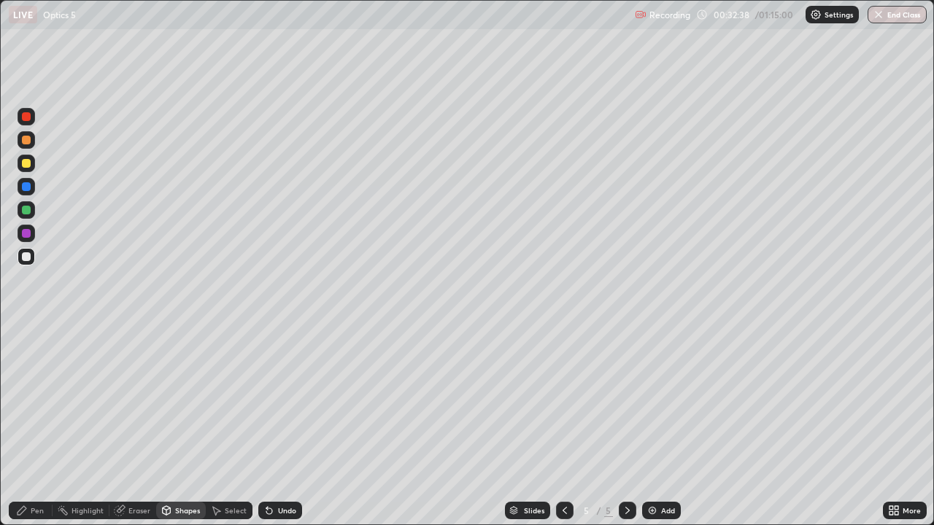
click at [34, 426] on div "Pen" at bounding box center [37, 510] width 13 height 7
click at [28, 214] on div at bounding box center [26, 210] width 9 height 9
click at [658, 426] on div "Add" at bounding box center [661, 511] width 39 height 18
click at [27, 331] on div at bounding box center [26, 332] width 3 height 3
click at [181, 426] on div "Shapes" at bounding box center [181, 511] width 50 height 18
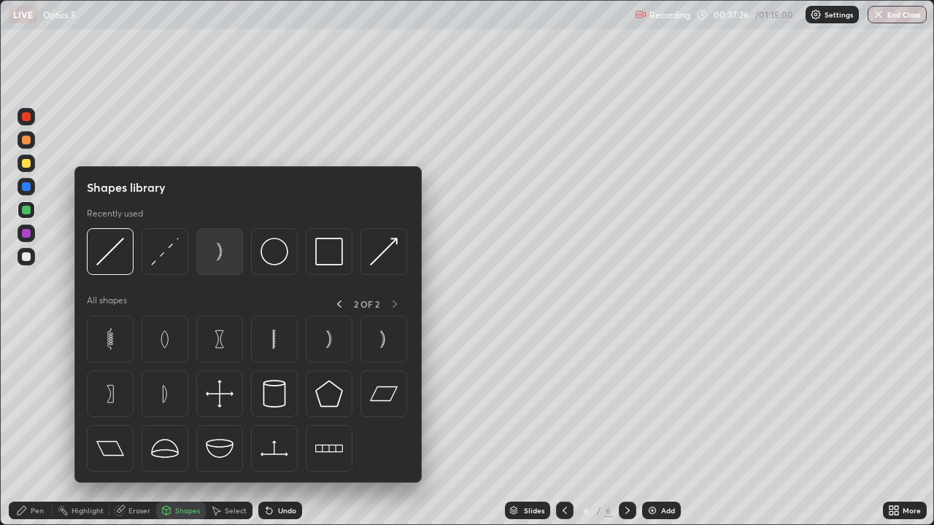
click at [222, 258] on img at bounding box center [220, 252] width 28 height 28
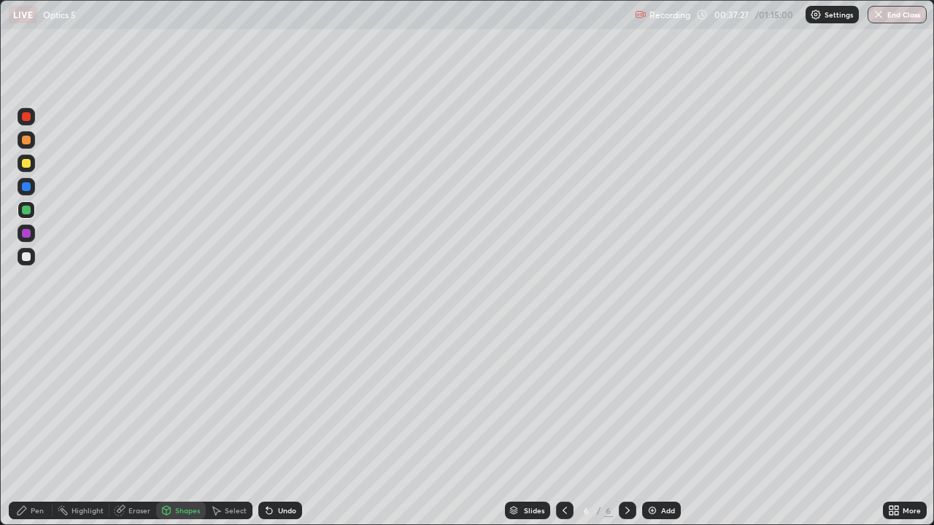
click at [27, 263] on div at bounding box center [27, 257] width 18 height 18
click at [179, 426] on div "Shapes" at bounding box center [187, 510] width 25 height 7
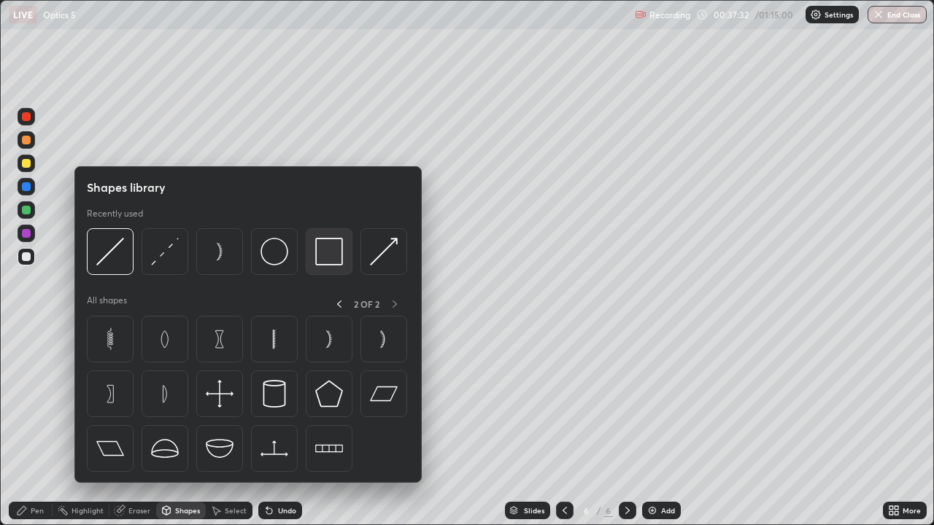
click at [327, 255] on img at bounding box center [329, 252] width 28 height 28
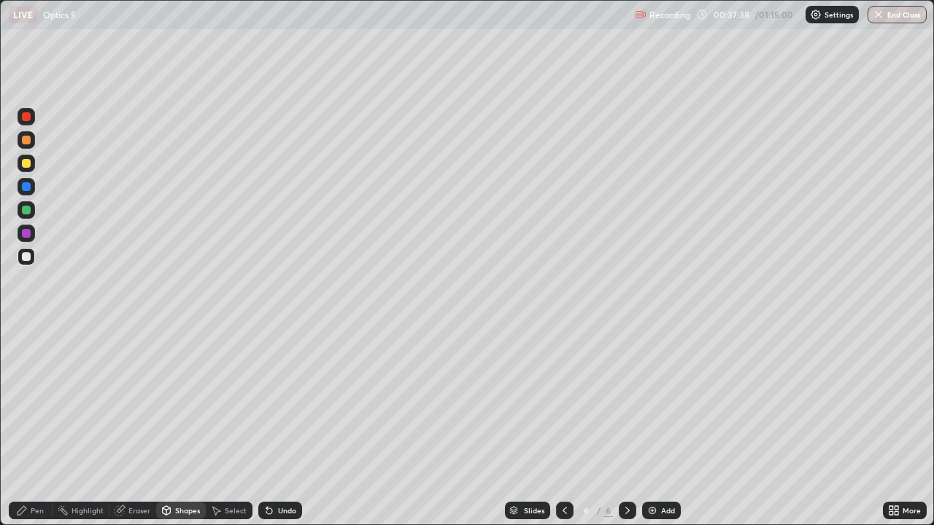
click at [228, 426] on div "Select" at bounding box center [229, 511] width 47 height 18
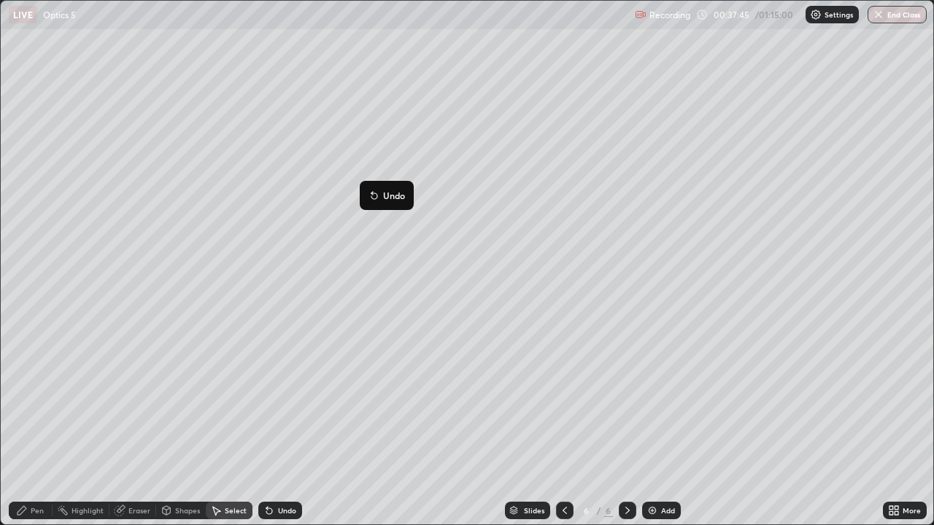
click at [287, 299] on div "0 ° Undo Copy Duplicate Duplicate to new slide Delete" at bounding box center [467, 263] width 932 height 524
click at [30, 426] on div "Pen" at bounding box center [31, 511] width 44 height 18
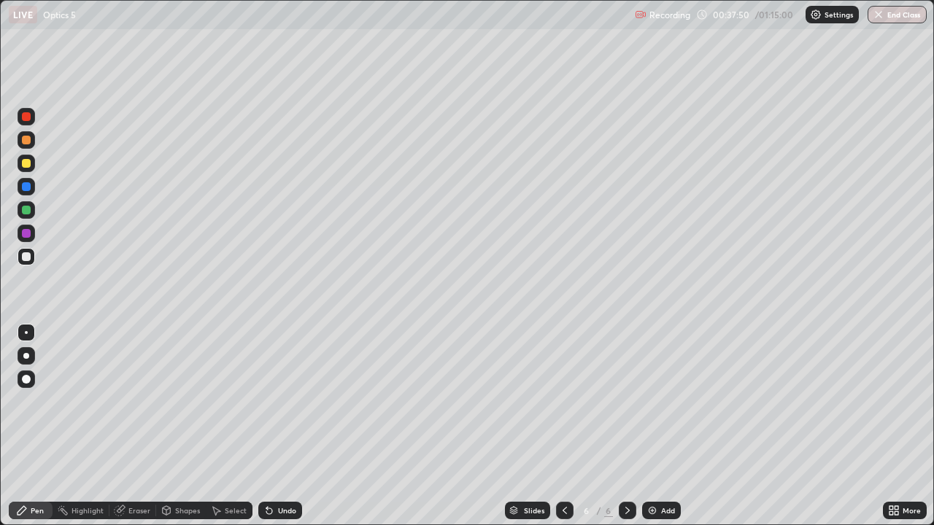
click at [179, 426] on div "Shapes" at bounding box center [187, 510] width 25 height 7
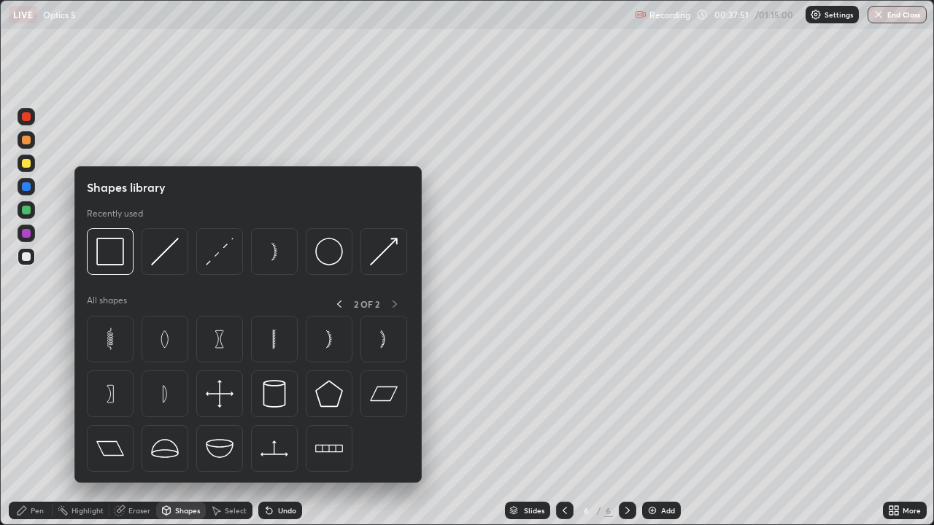
click at [29, 426] on div "Pen" at bounding box center [31, 511] width 44 height 18
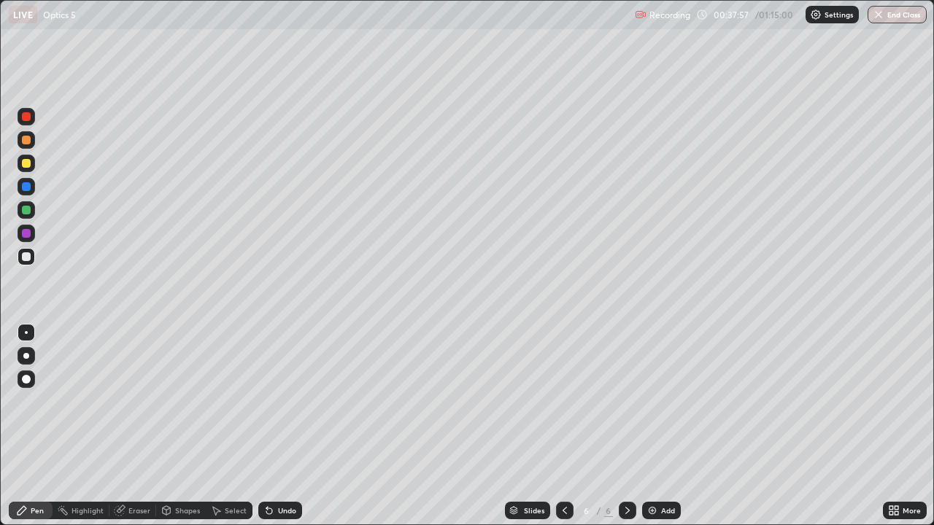
click at [179, 426] on div "Shapes" at bounding box center [187, 510] width 25 height 7
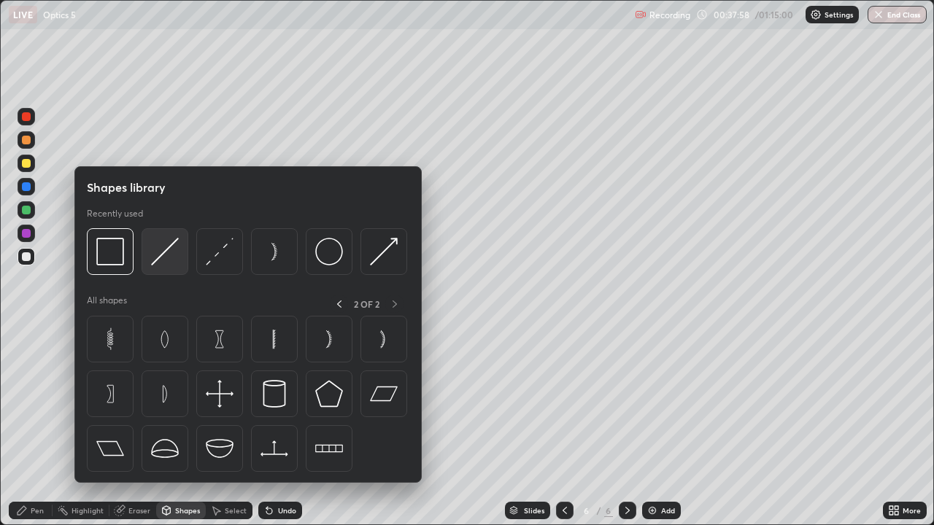
click at [160, 254] on img at bounding box center [165, 252] width 28 height 28
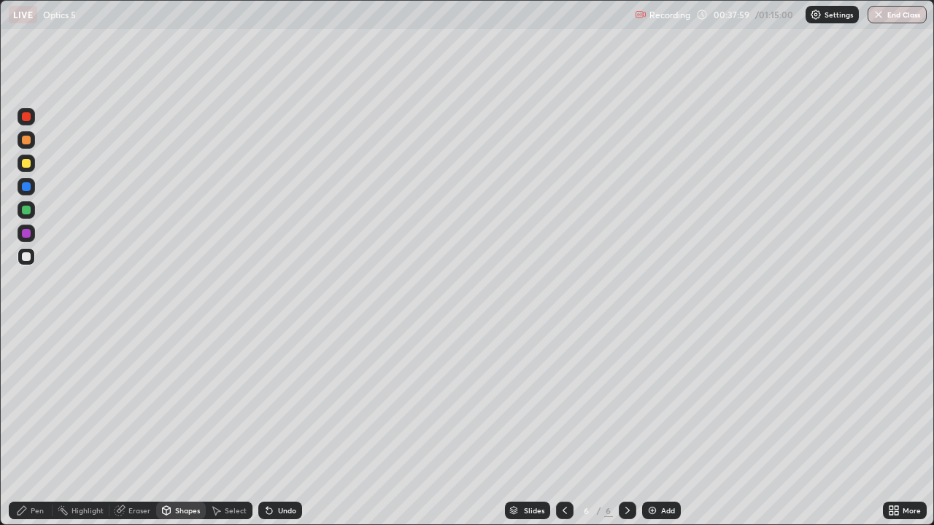
click at [27, 255] on div at bounding box center [26, 256] width 9 height 9
click at [30, 426] on div "Pen" at bounding box center [31, 511] width 44 height 18
click at [30, 139] on div at bounding box center [26, 140] width 9 height 9
click at [177, 426] on div "Shapes" at bounding box center [181, 511] width 50 height 18
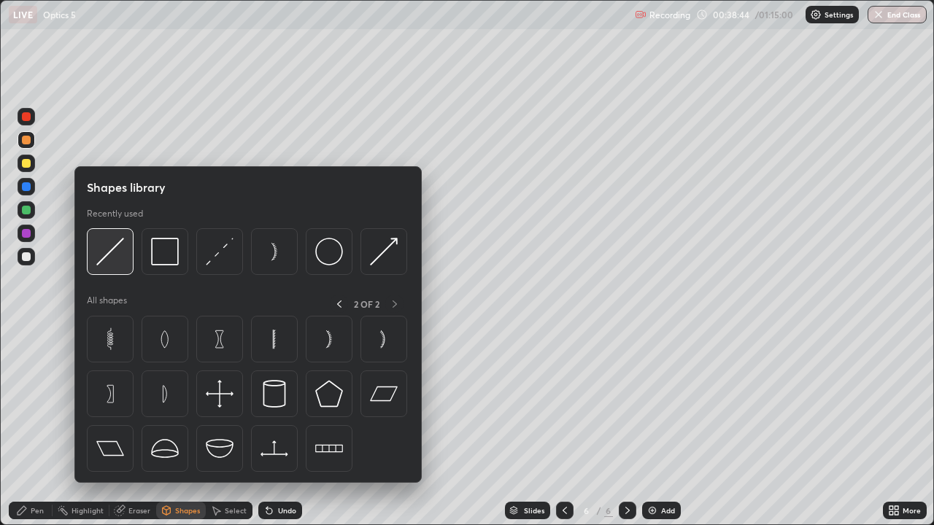
click at [115, 252] on img at bounding box center [110, 252] width 28 height 28
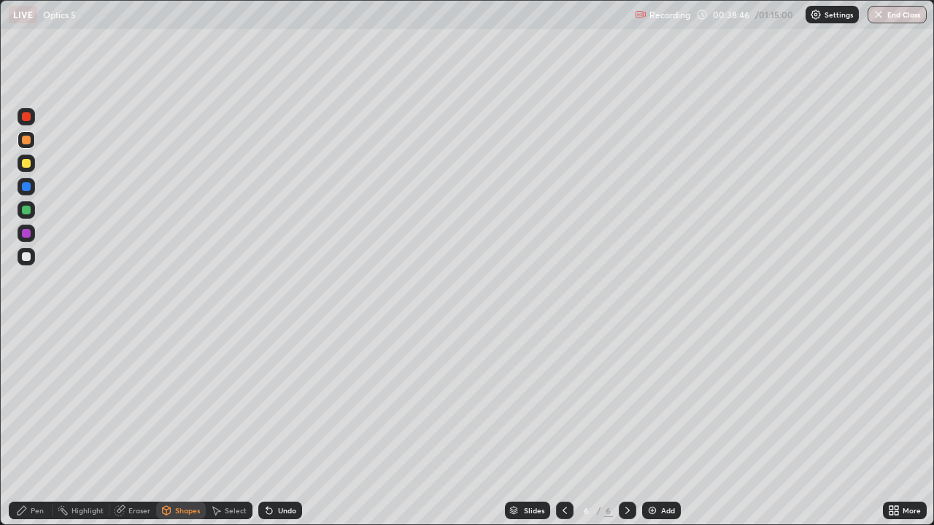
click at [128, 426] on div "Eraser" at bounding box center [139, 510] width 22 height 7
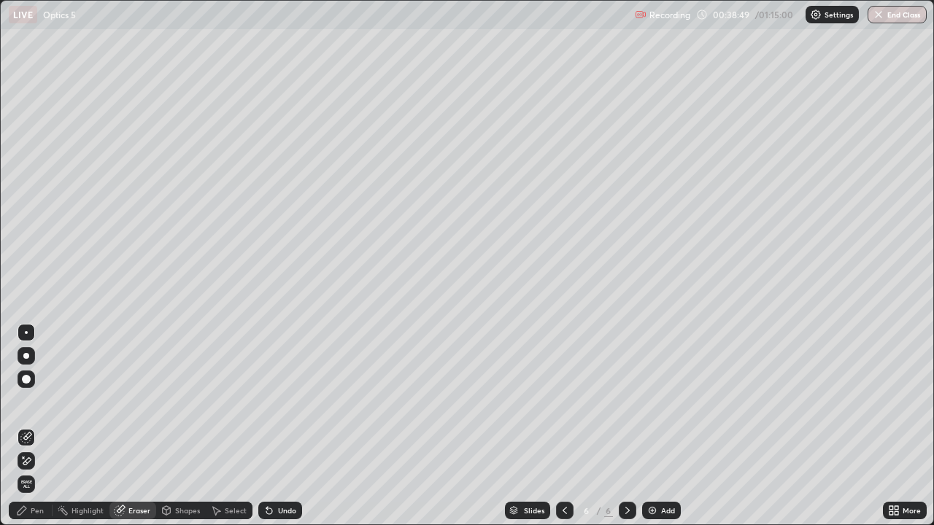
click at [34, 426] on div "Pen" at bounding box center [37, 510] width 13 height 7
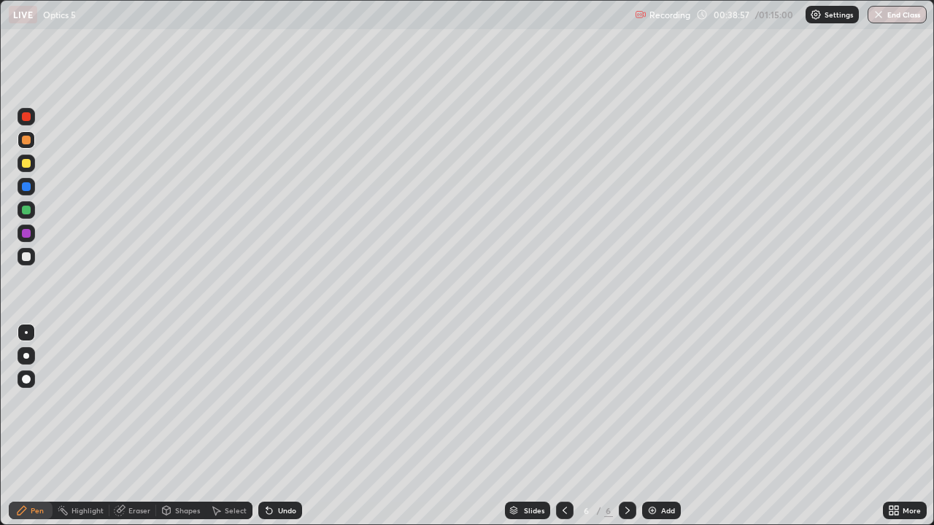
click at [281, 426] on div "Undo" at bounding box center [287, 510] width 18 height 7
click at [283, 426] on div "Undo" at bounding box center [287, 510] width 18 height 7
click at [284, 426] on div "Undo" at bounding box center [287, 510] width 18 height 7
click at [283, 426] on div "Undo" at bounding box center [287, 510] width 18 height 7
click at [284, 426] on div "Undo" at bounding box center [287, 510] width 18 height 7
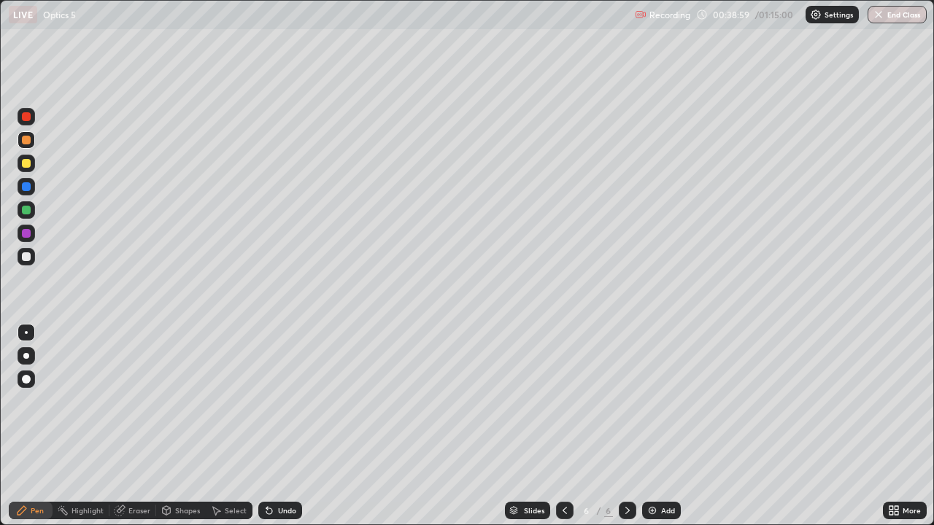
click at [283, 426] on div "Undo" at bounding box center [287, 510] width 18 height 7
click at [283, 426] on div "Undo" at bounding box center [280, 511] width 44 height 18
click at [282, 426] on div "Undo" at bounding box center [280, 511] width 44 height 18
click at [281, 426] on div "Undo" at bounding box center [280, 511] width 44 height 18
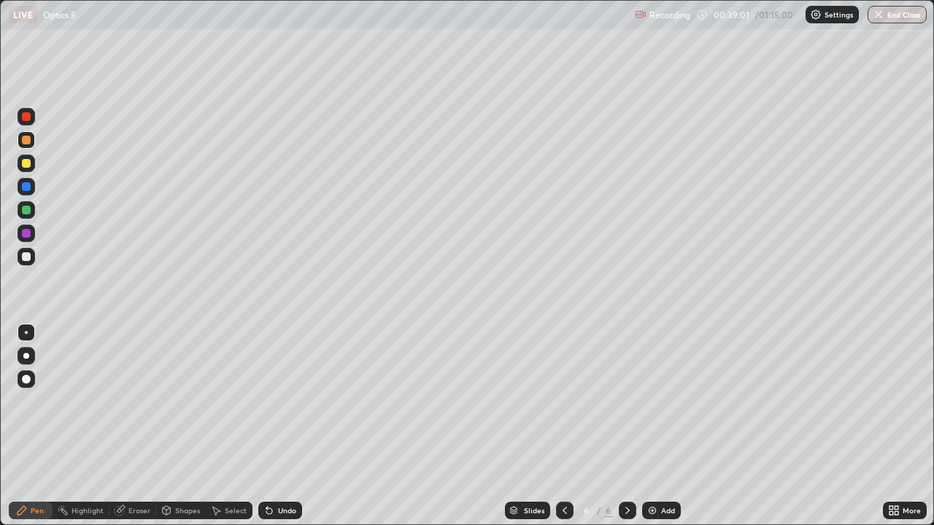
click at [280, 426] on div "Undo" at bounding box center [280, 511] width 44 height 18
click at [284, 426] on div "Undo" at bounding box center [277, 510] width 50 height 29
click at [179, 426] on div "Shapes" at bounding box center [187, 510] width 25 height 7
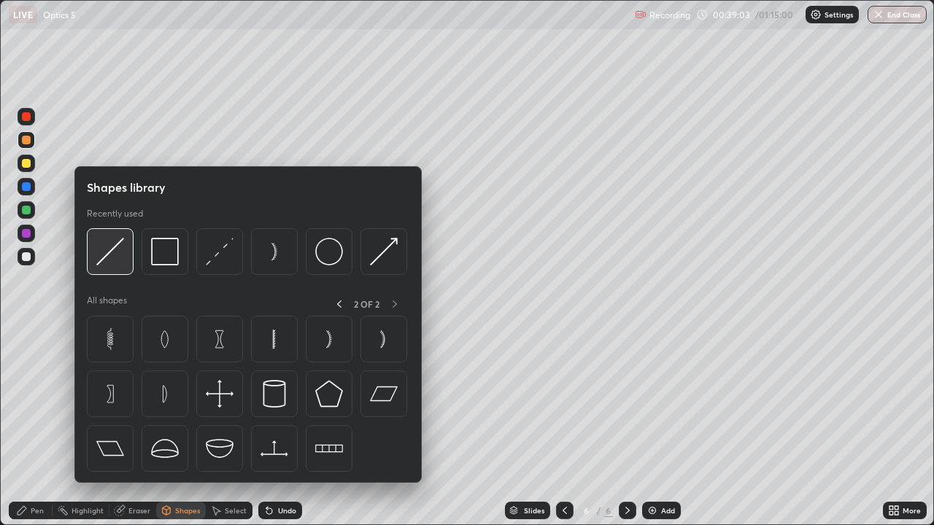
click at [109, 257] on img at bounding box center [110, 252] width 28 height 28
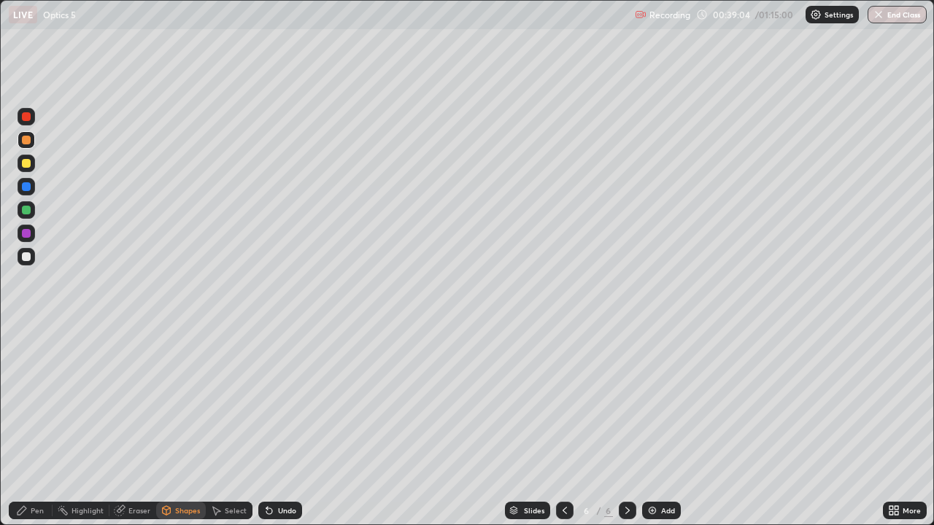
click at [27, 256] on div at bounding box center [26, 256] width 9 height 9
click at [36, 426] on div "Pen" at bounding box center [31, 511] width 44 height 18
click at [175, 426] on div "Shapes" at bounding box center [187, 510] width 25 height 7
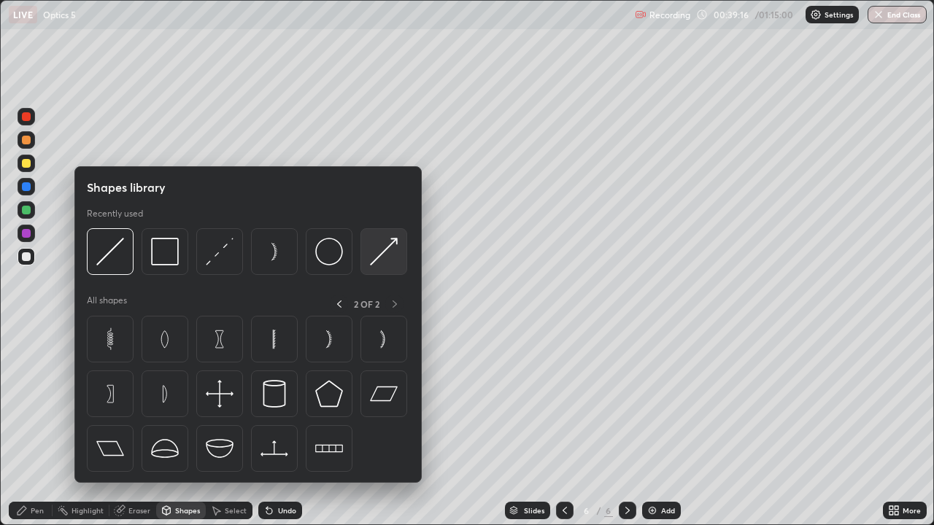
click at [382, 257] on img at bounding box center [384, 252] width 28 height 28
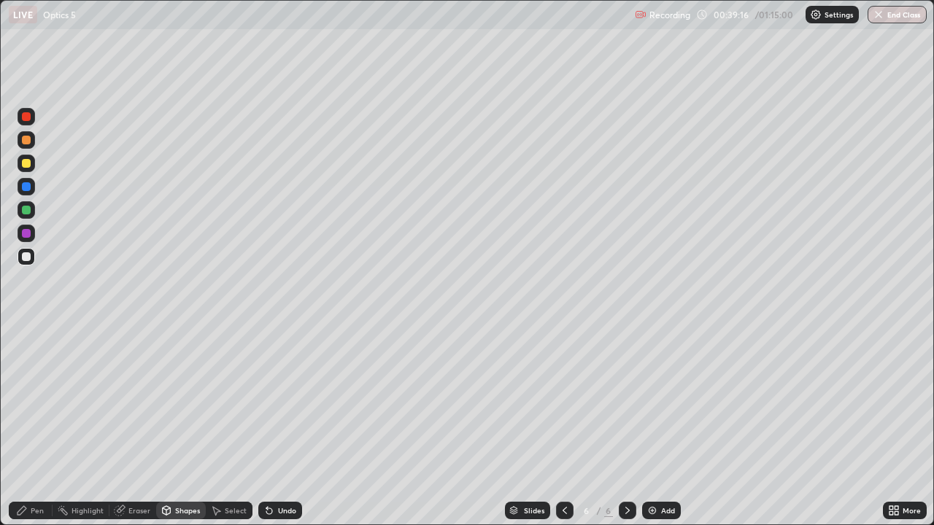
click at [25, 212] on div at bounding box center [26, 210] width 9 height 9
click at [26, 426] on div "Pen" at bounding box center [31, 511] width 44 height 18
click at [171, 426] on icon at bounding box center [166, 511] width 12 height 12
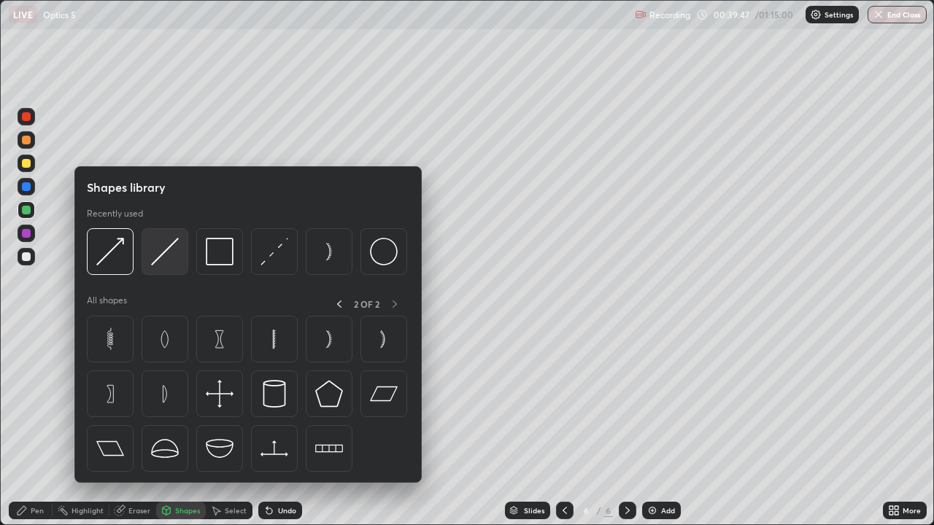
click at [166, 255] on img at bounding box center [165, 252] width 28 height 28
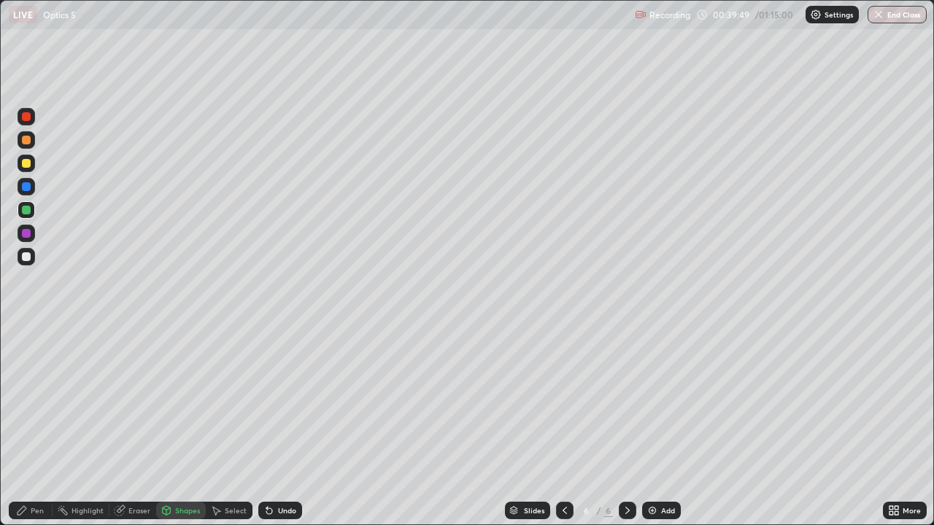
click at [28, 163] on div at bounding box center [26, 163] width 9 height 9
click at [26, 426] on icon at bounding box center [22, 511] width 12 height 12
click at [82, 426] on div "Highlight" at bounding box center [87, 510] width 32 height 7
click at [175, 426] on div "Shapes" at bounding box center [187, 510] width 25 height 7
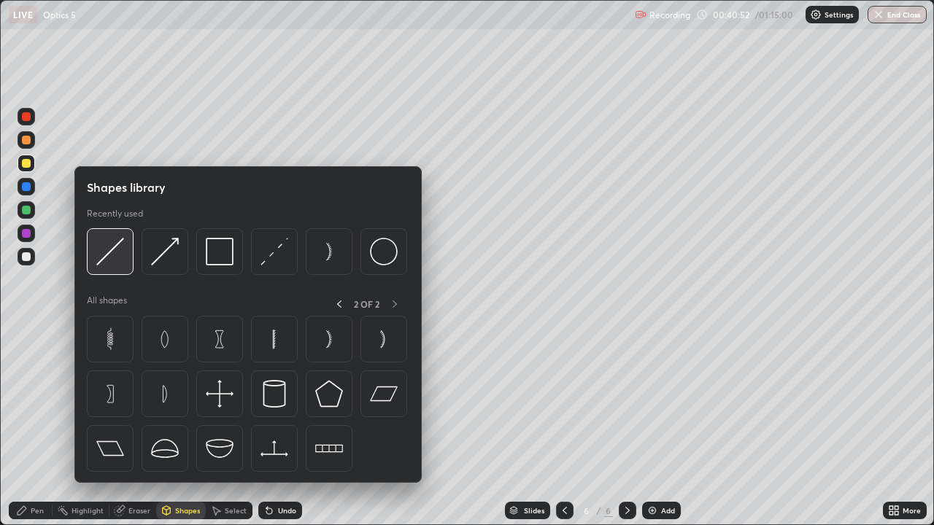
click at [104, 255] on img at bounding box center [110, 252] width 28 height 28
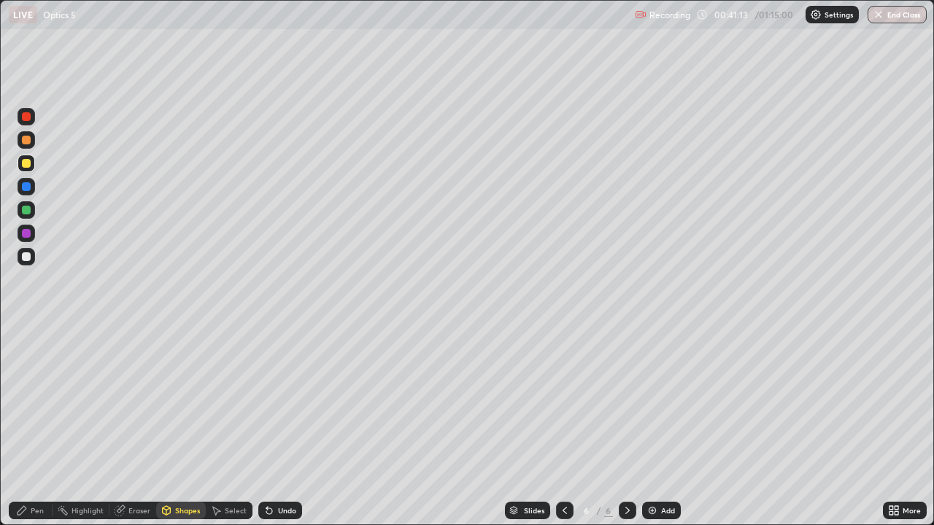
click at [28, 141] on div at bounding box center [26, 140] width 9 height 9
click at [31, 426] on div "Pen" at bounding box center [37, 510] width 13 height 7
click at [230, 426] on div "Select" at bounding box center [236, 510] width 22 height 7
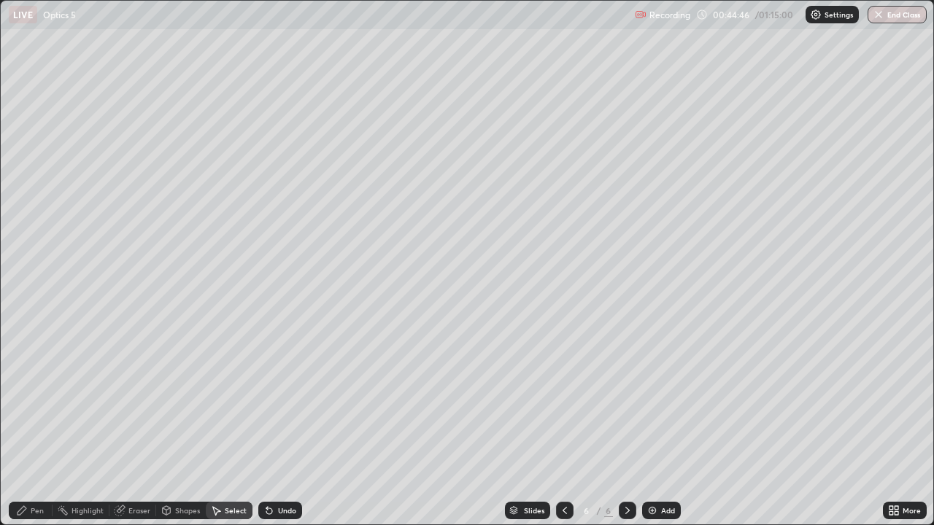
click at [34, 426] on div "Pen" at bounding box center [31, 511] width 44 height 18
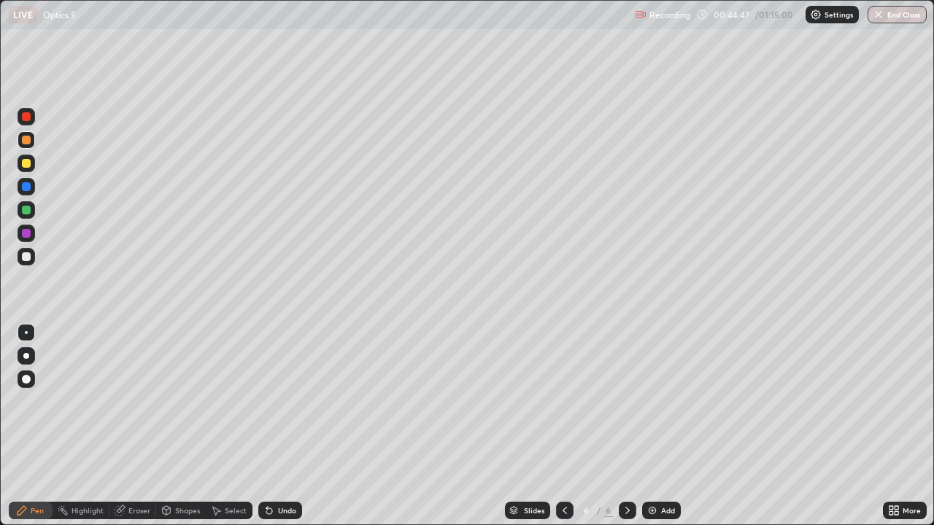
click at [25, 260] on div at bounding box center [26, 256] width 9 height 9
click at [86, 426] on div "Highlight" at bounding box center [81, 511] width 57 height 18
click at [27, 234] on div at bounding box center [26, 233] width 9 height 9
click at [34, 426] on div "Pen" at bounding box center [37, 510] width 13 height 7
click at [287, 426] on div "Undo" at bounding box center [287, 510] width 18 height 7
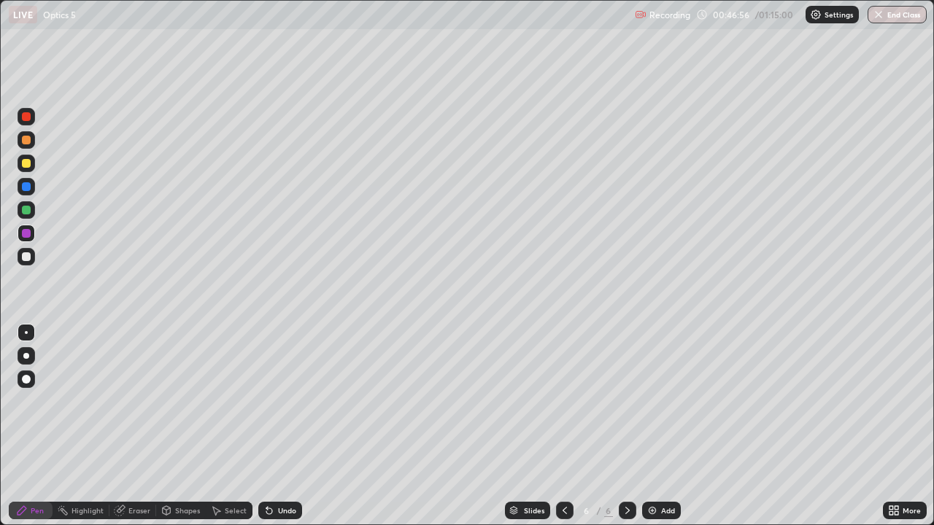
click at [293, 426] on div "Undo" at bounding box center [280, 511] width 44 height 18
click at [284, 426] on div "Undo" at bounding box center [280, 511] width 44 height 18
click at [26, 251] on div at bounding box center [27, 257] width 18 height 18
click at [233, 426] on div "Select" at bounding box center [236, 510] width 22 height 7
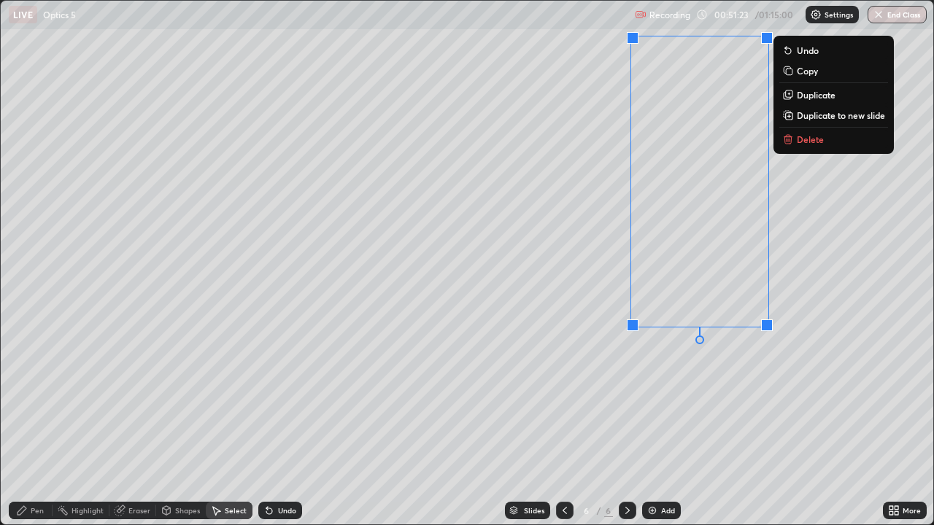
click at [698, 426] on div "0 ° Undo Copy Duplicate Duplicate to new slide Delete" at bounding box center [467, 263] width 932 height 524
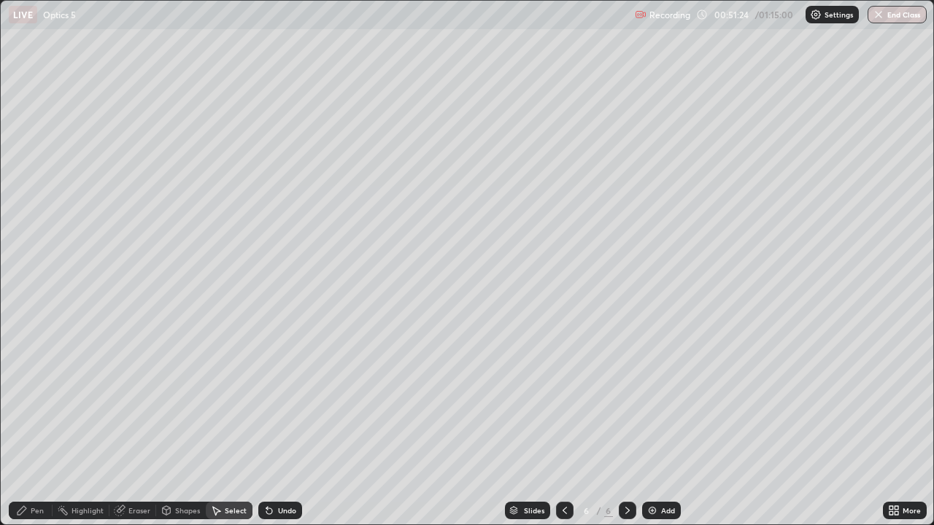
click at [39, 426] on div "Pen" at bounding box center [37, 510] width 13 height 7
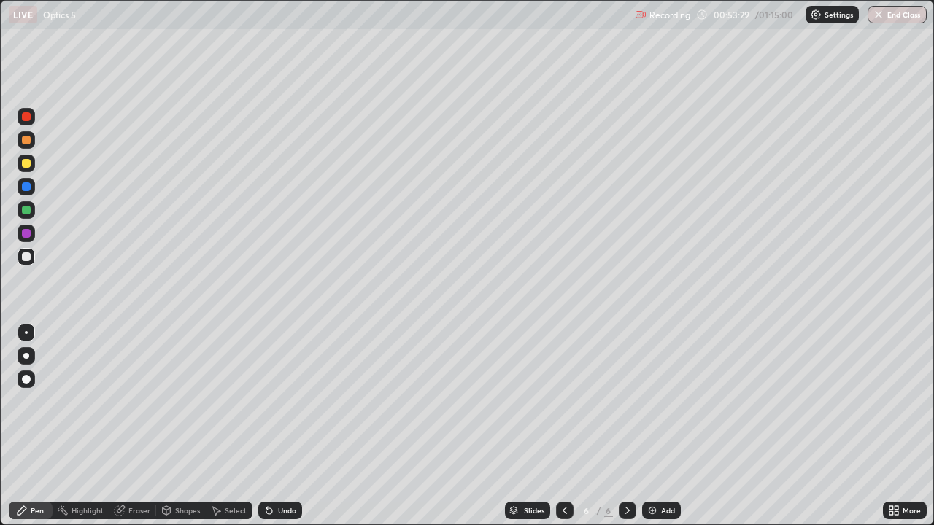
click at [656, 426] on div "Add" at bounding box center [661, 511] width 39 height 18
click at [25, 260] on div at bounding box center [26, 256] width 9 height 9
click at [901, 426] on div "More" at bounding box center [904, 511] width 44 height 18
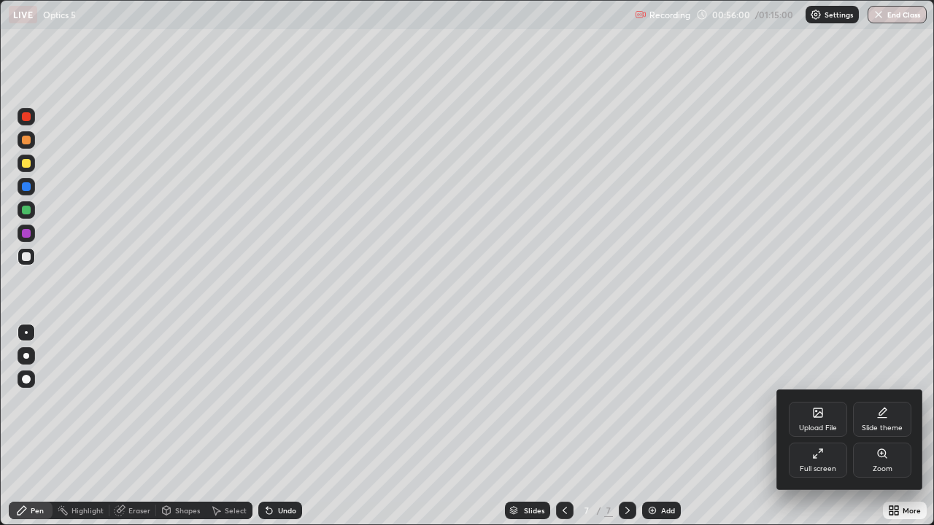
click at [821, 426] on div "Full screen" at bounding box center [817, 460] width 58 height 35
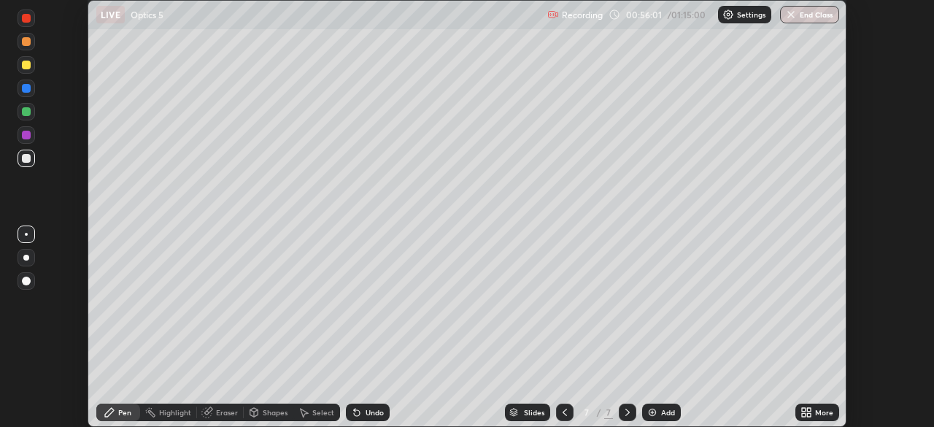
scroll to position [72507, 72000]
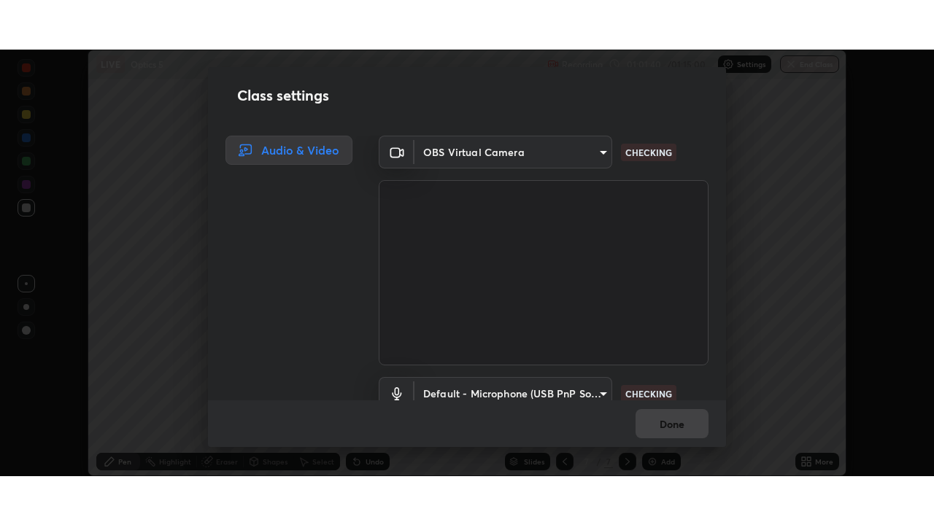
scroll to position [66, 0]
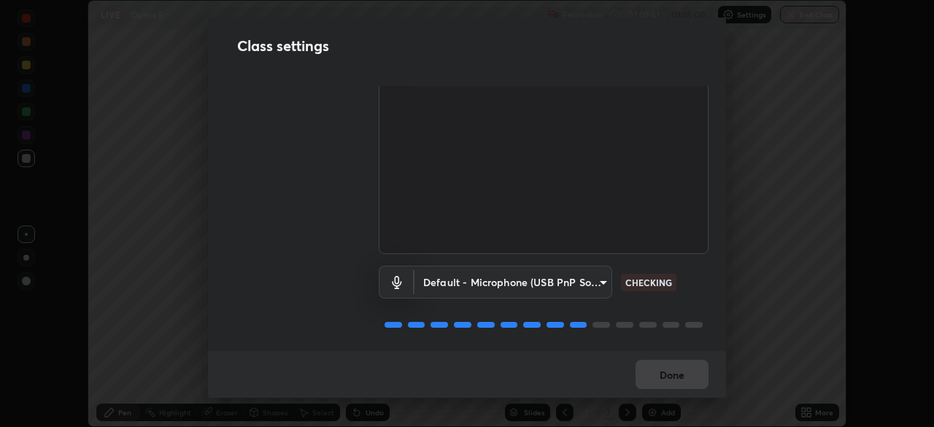
click at [675, 391] on div "Done" at bounding box center [467, 374] width 518 height 47
click at [680, 383] on div "Done" at bounding box center [467, 374] width 518 height 47
click at [680, 381] on div "Done" at bounding box center [467, 374] width 518 height 47
click at [679, 381] on div "Done" at bounding box center [467, 374] width 518 height 47
click at [682, 374] on div "Done" at bounding box center [467, 374] width 518 height 47
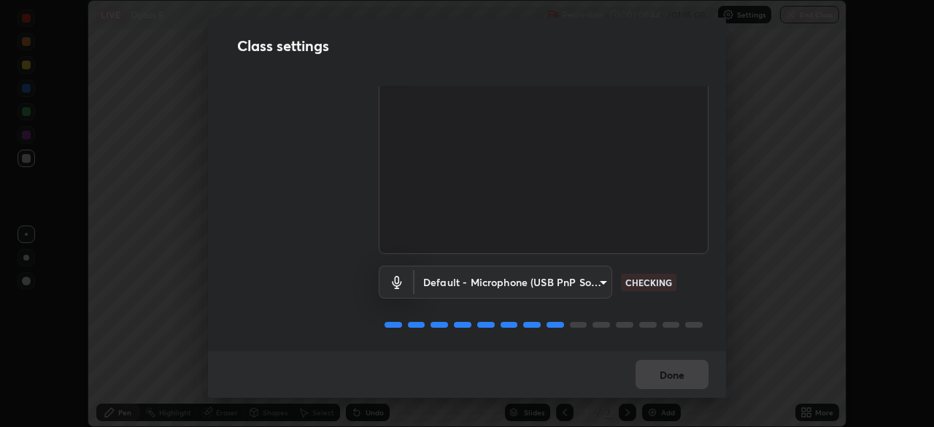
click at [678, 376] on div "Done" at bounding box center [467, 374] width 518 height 47
click at [678, 379] on div "Done" at bounding box center [467, 374] width 518 height 47
click at [679, 378] on button "Done" at bounding box center [671, 374] width 73 height 29
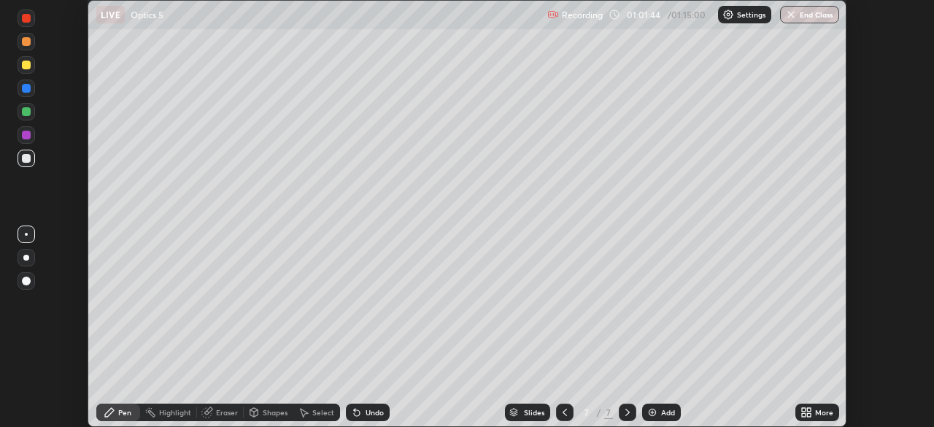
click at [678, 377] on button "Done" at bounding box center [671, 374] width 73 height 29
click at [812, 412] on div "More" at bounding box center [817, 412] width 44 height 18
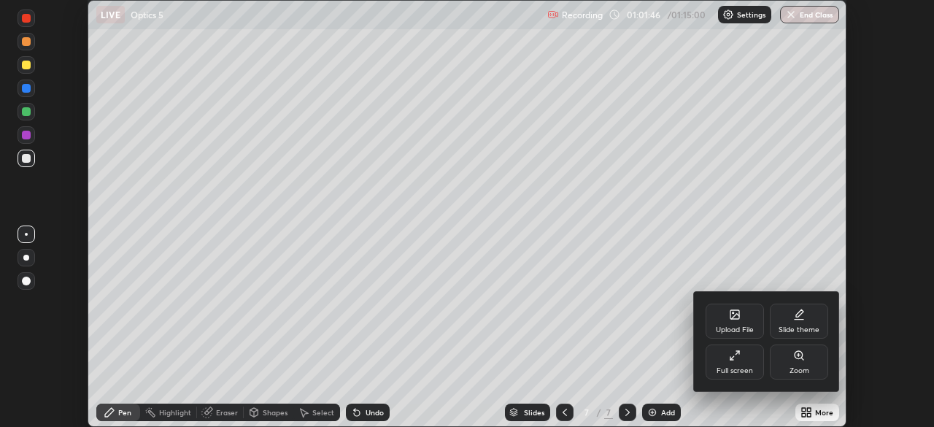
click at [731, 368] on div "Full screen" at bounding box center [734, 370] width 36 height 7
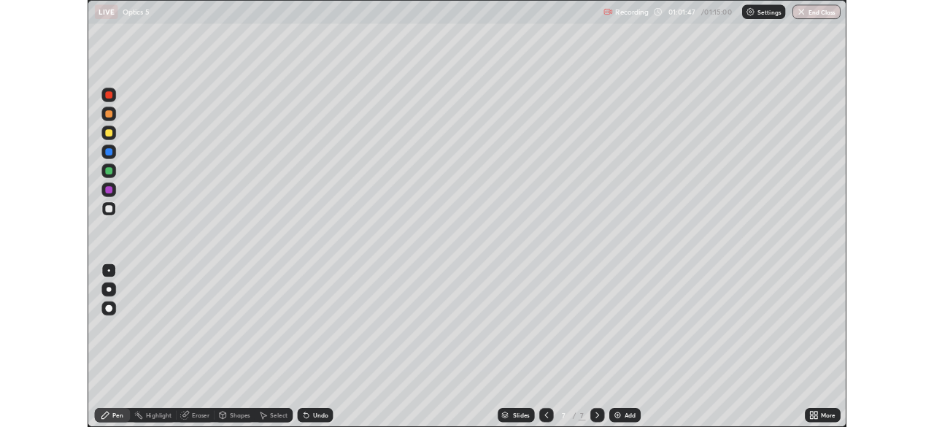
scroll to position [525, 934]
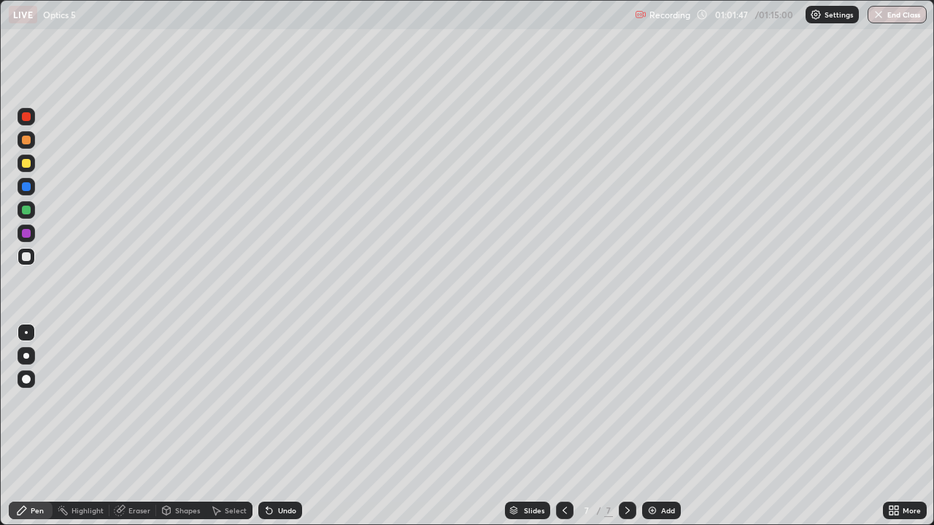
click at [656, 426] on img at bounding box center [652, 511] width 12 height 12
click at [33, 426] on div "Pen" at bounding box center [37, 510] width 13 height 7
click at [177, 426] on div "Shapes" at bounding box center [187, 510] width 25 height 7
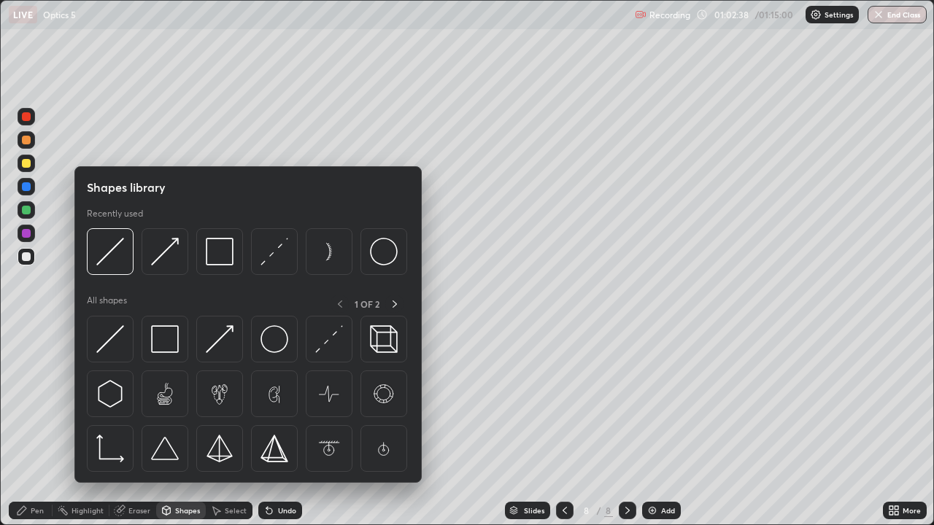
click at [30, 426] on div "Pen" at bounding box center [31, 511] width 44 height 18
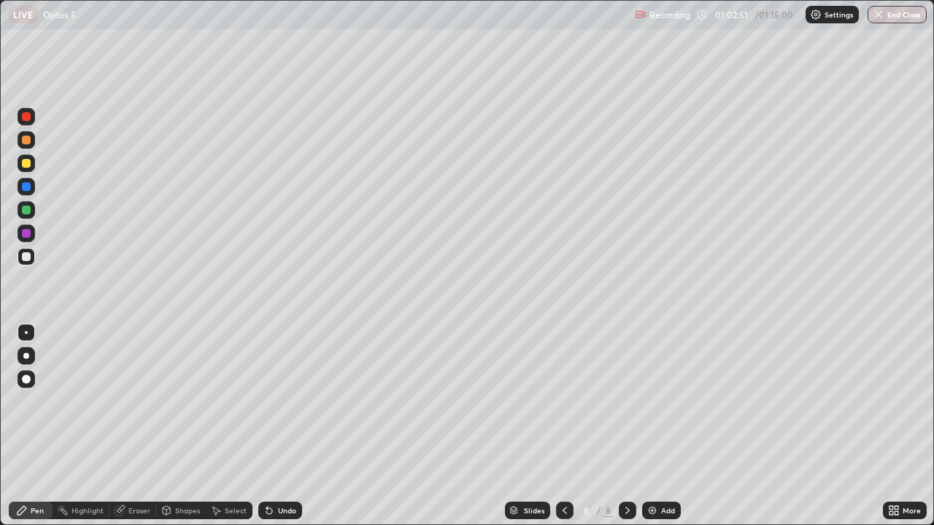
click at [268, 426] on icon at bounding box center [269, 511] width 6 height 6
click at [86, 426] on div "Highlight" at bounding box center [81, 511] width 57 height 18
click at [31, 426] on div "Pen" at bounding box center [37, 510] width 13 height 7
click at [178, 426] on div "Shapes" at bounding box center [187, 510] width 25 height 7
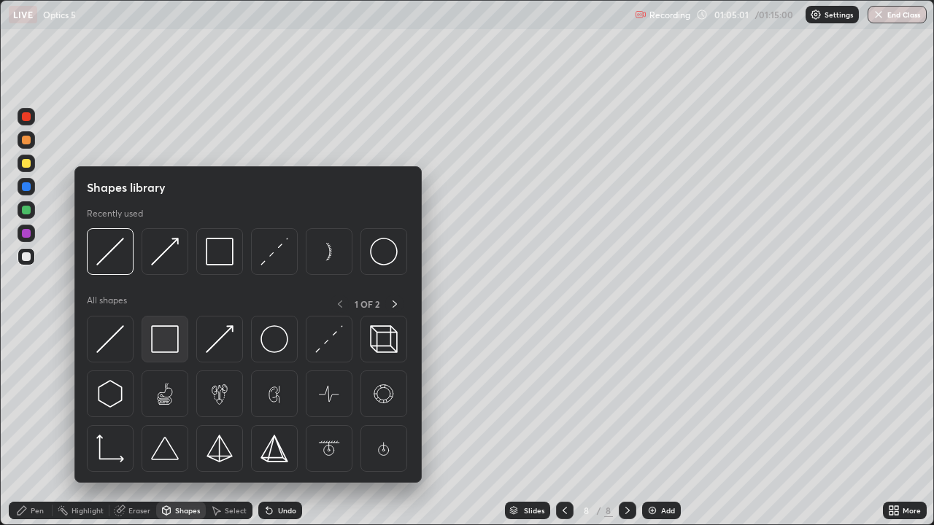
click at [163, 342] on img at bounding box center [165, 339] width 28 height 28
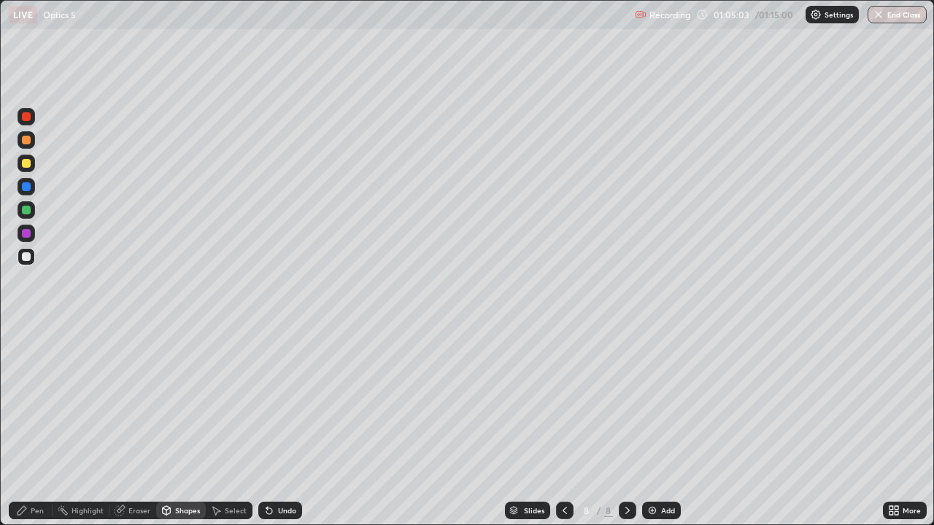
click at [31, 426] on div "Pen" at bounding box center [37, 510] width 13 height 7
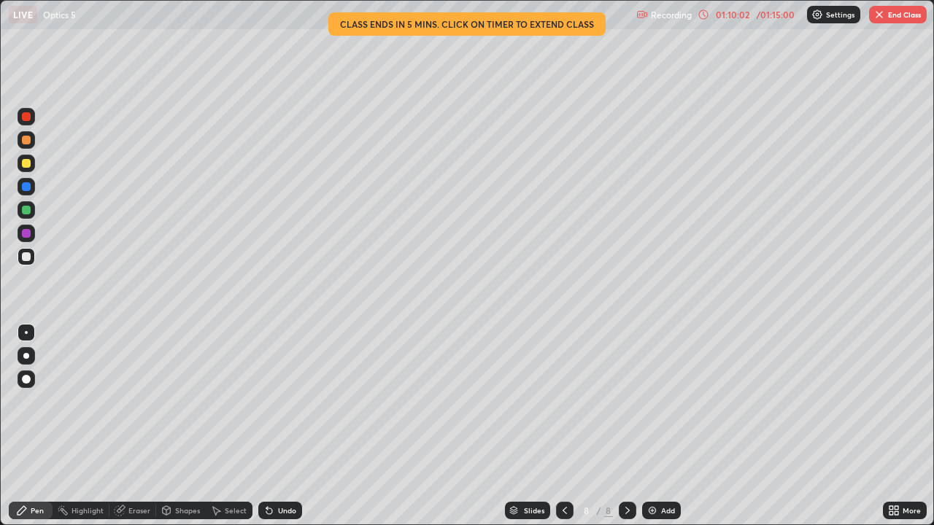
click at [653, 426] on img at bounding box center [652, 511] width 12 height 12
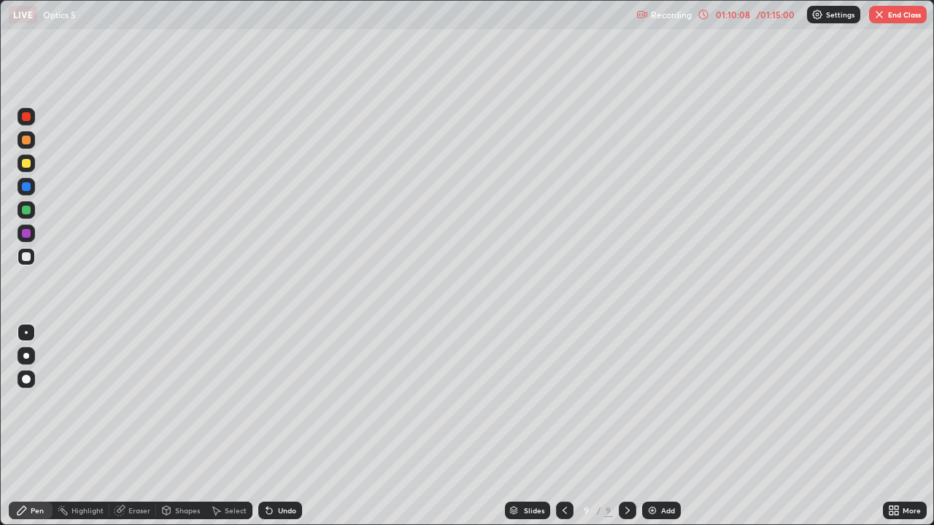
click at [284, 426] on div "Undo" at bounding box center [287, 510] width 18 height 7
click at [227, 426] on div "Select" at bounding box center [236, 510] width 22 height 7
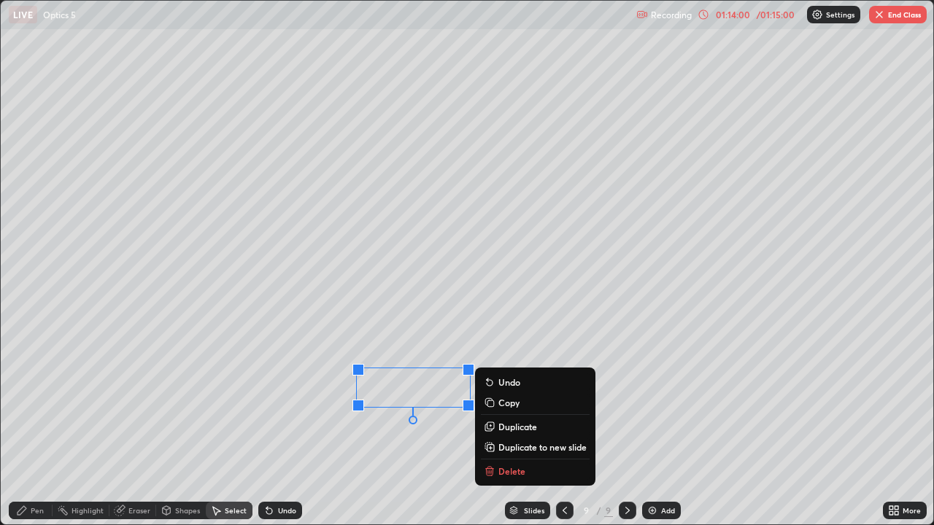
click at [413, 426] on div "0 ° Undo Copy Duplicate Duplicate to new slide Delete" at bounding box center [467, 263] width 932 height 524
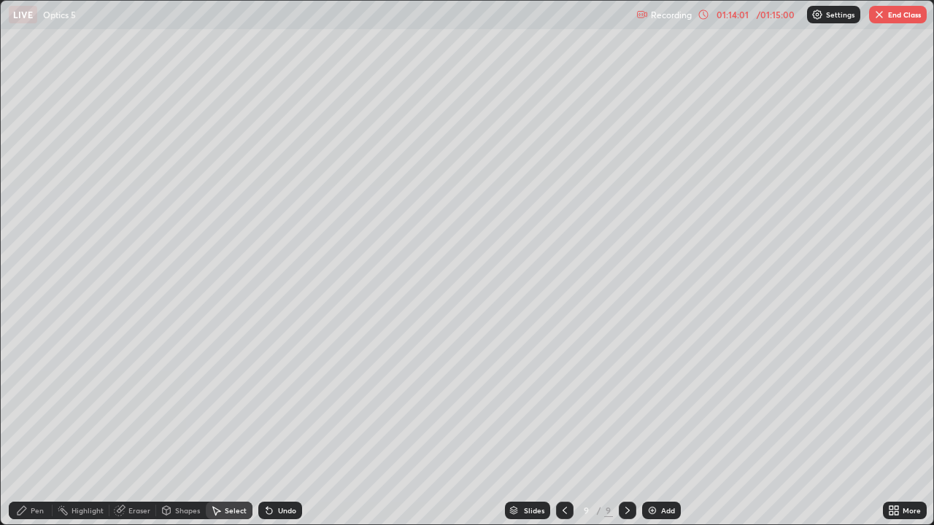
click at [36, 426] on div "Pen" at bounding box center [31, 511] width 44 height 18
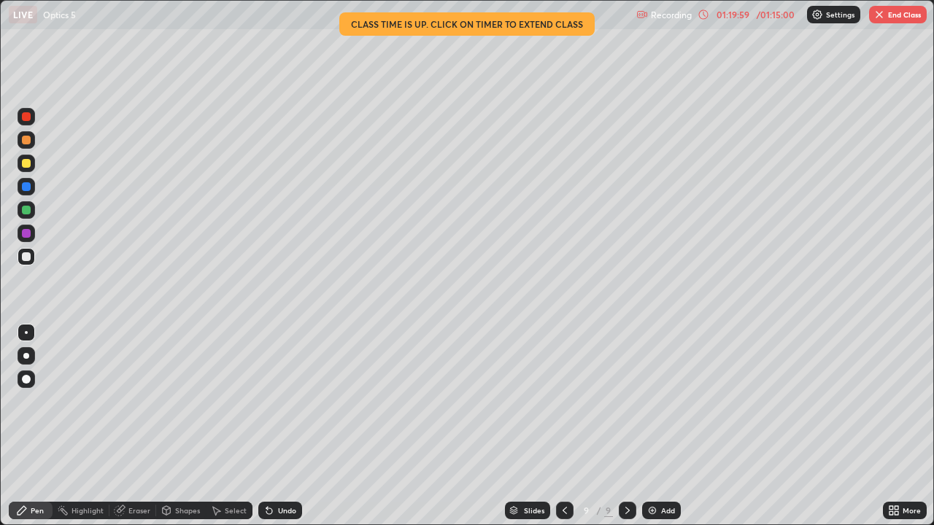
click at [658, 426] on div "Add" at bounding box center [661, 511] width 39 height 18
click at [24, 260] on div at bounding box center [26, 256] width 9 height 9
click at [30, 170] on div at bounding box center [27, 164] width 18 height 18
click at [23, 260] on div at bounding box center [26, 256] width 9 height 9
click at [896, 14] on button "End Class" at bounding box center [898, 15] width 58 height 18
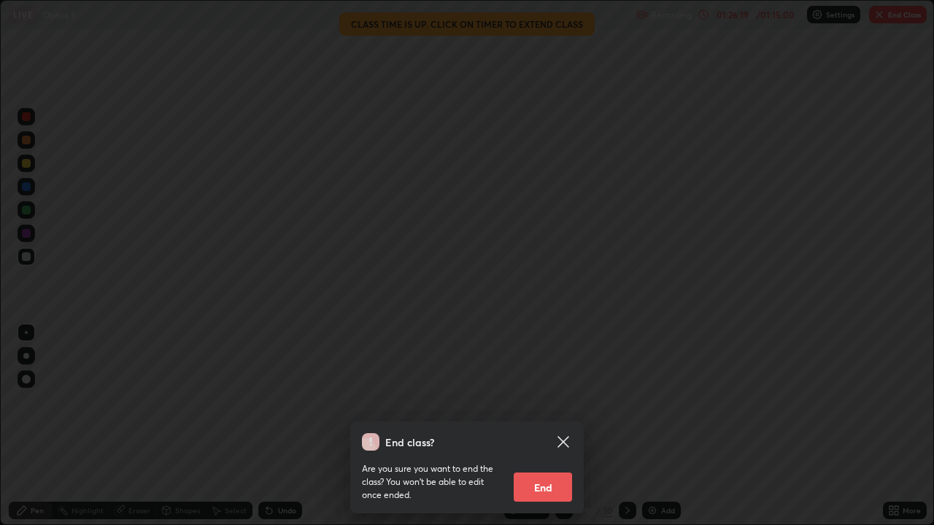
click at [524, 426] on button "End" at bounding box center [542, 487] width 58 height 29
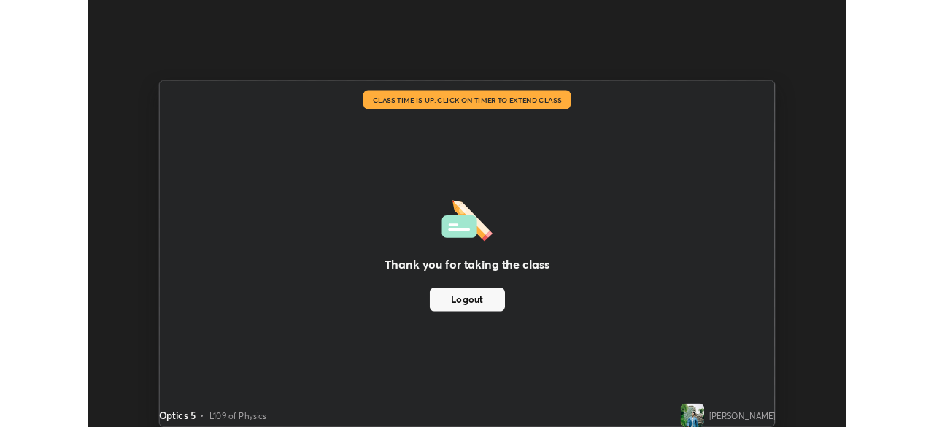
scroll to position [72507, 72000]
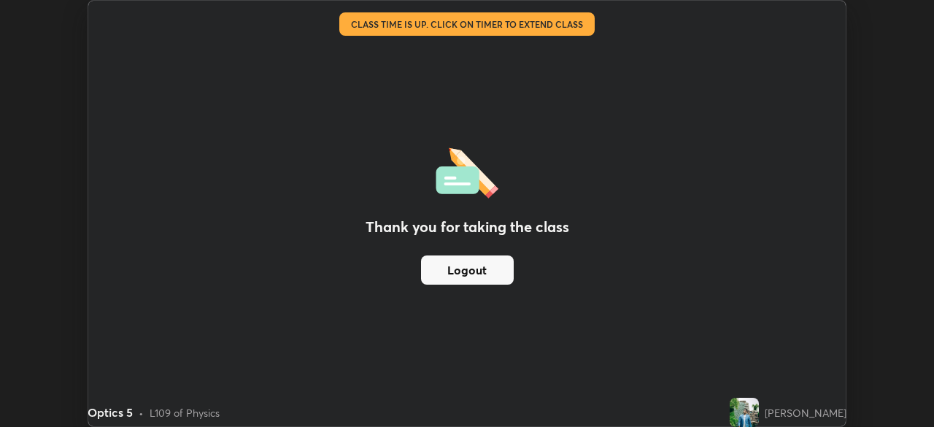
click at [489, 267] on button "Logout" at bounding box center [467, 269] width 93 height 29
click at [483, 263] on button "Logout" at bounding box center [467, 269] width 93 height 29
